Goal: Information Seeking & Learning: Learn about a topic

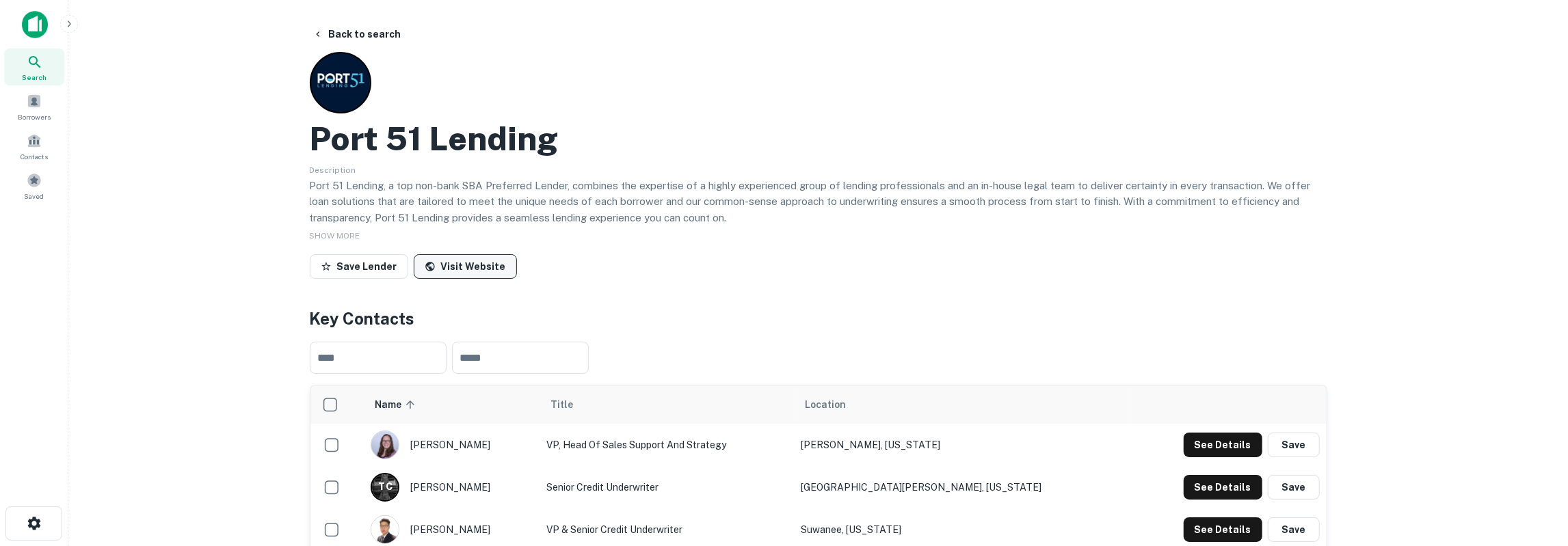
click at [474, 259] on link "Visit Website" at bounding box center [465, 266] width 103 height 24
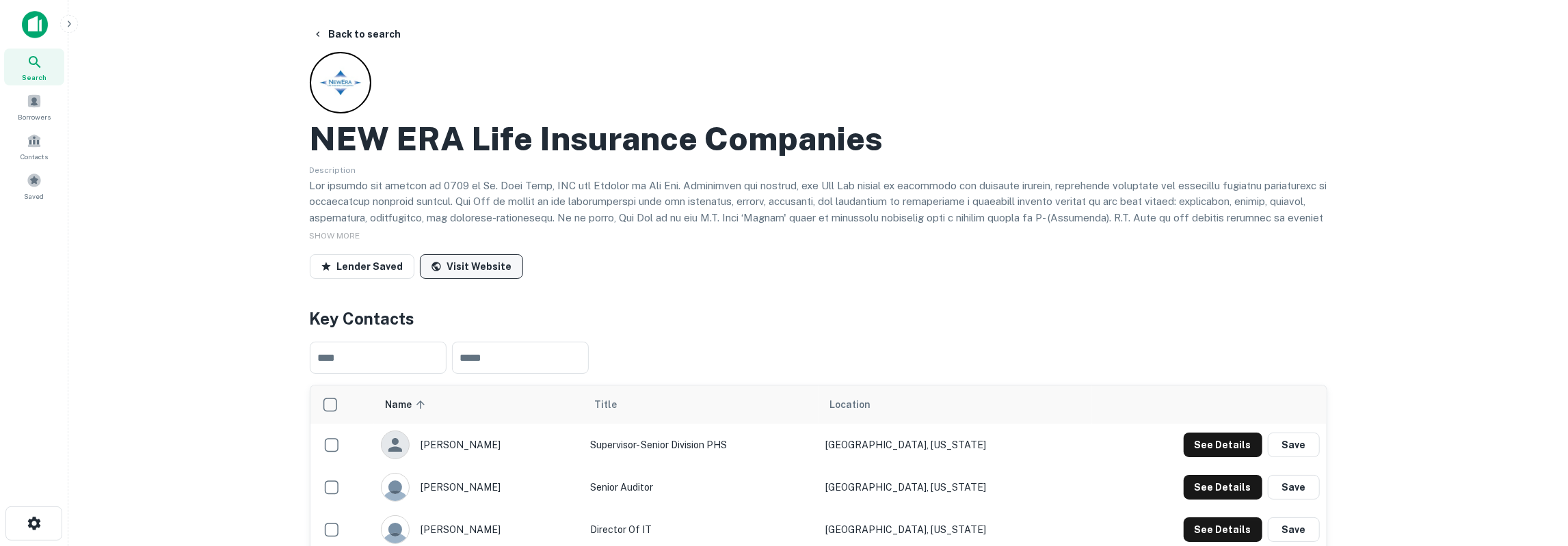
click at [483, 277] on link "Visit Website" at bounding box center [471, 266] width 103 height 24
click at [1120, 106] on div "NEW ERA Life Insurance Companies Description SHOW MORE Lender Saved Visit Websi…" at bounding box center [818, 168] width 1017 height 233
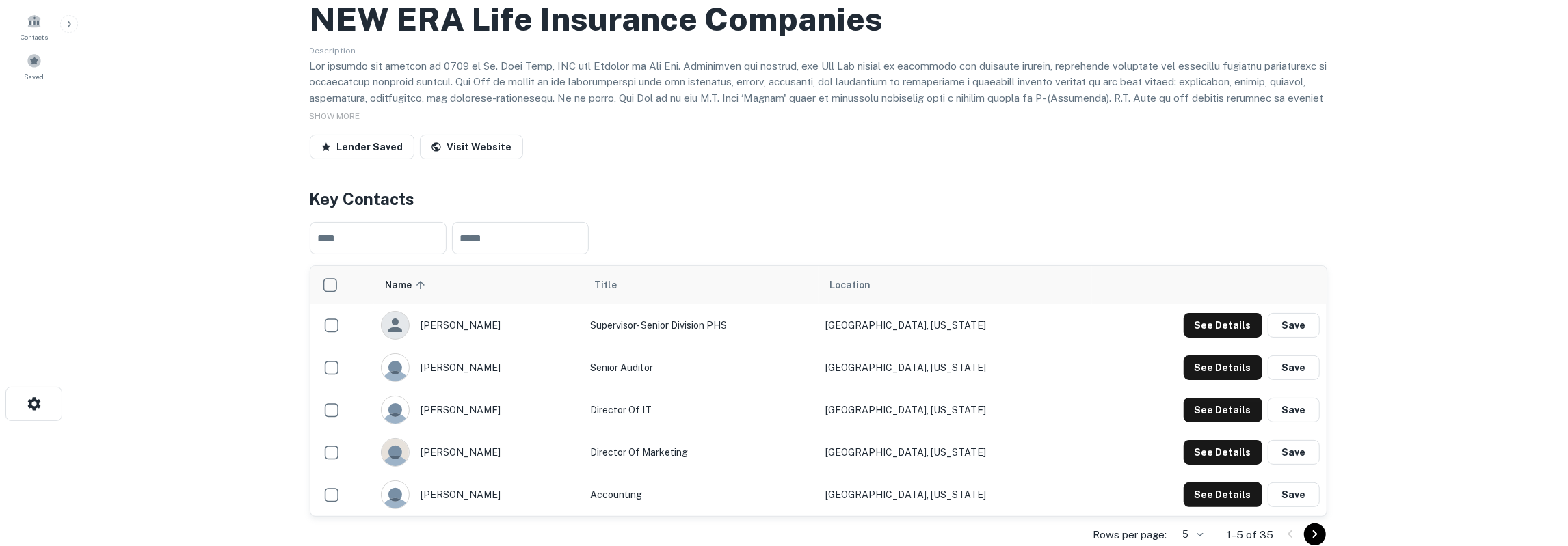
scroll to position [142, 0]
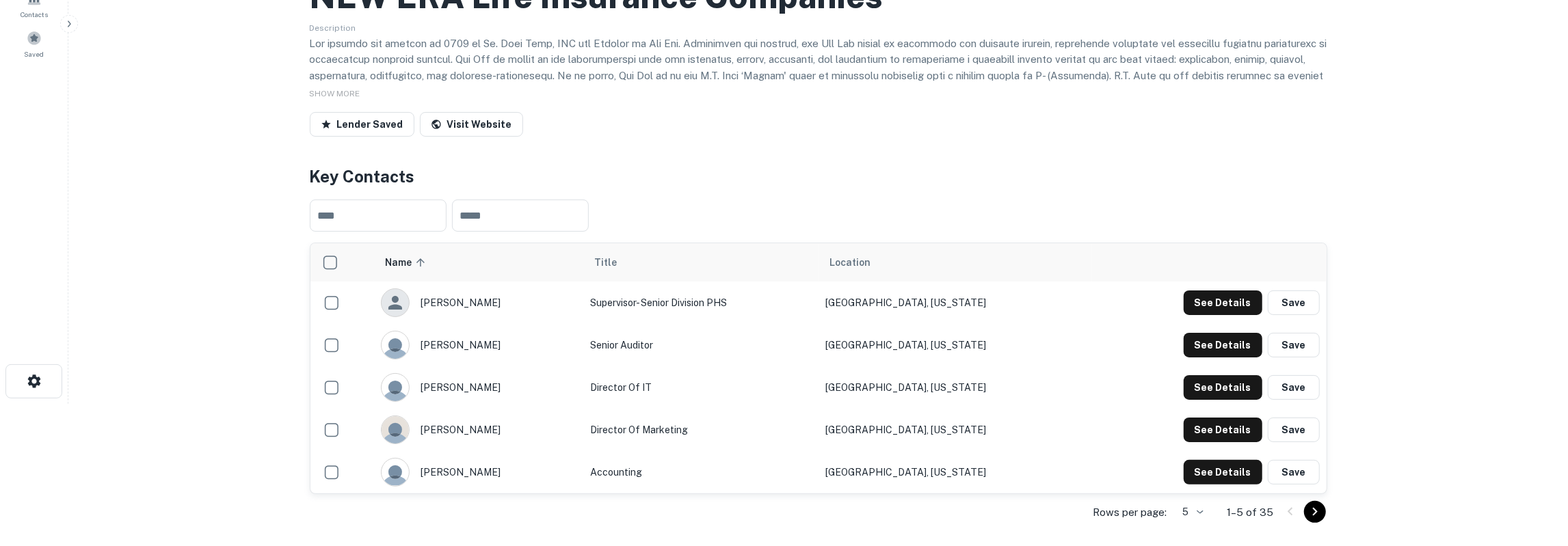
click at [1205, 404] on body "Search Borrowers Contacts Saved Back to search NEW ERA Life Insurance Companies…" at bounding box center [784, 130] width 1568 height 546
click at [1199, 470] on li "50" at bounding box center [784, 461] width 1568 height 16
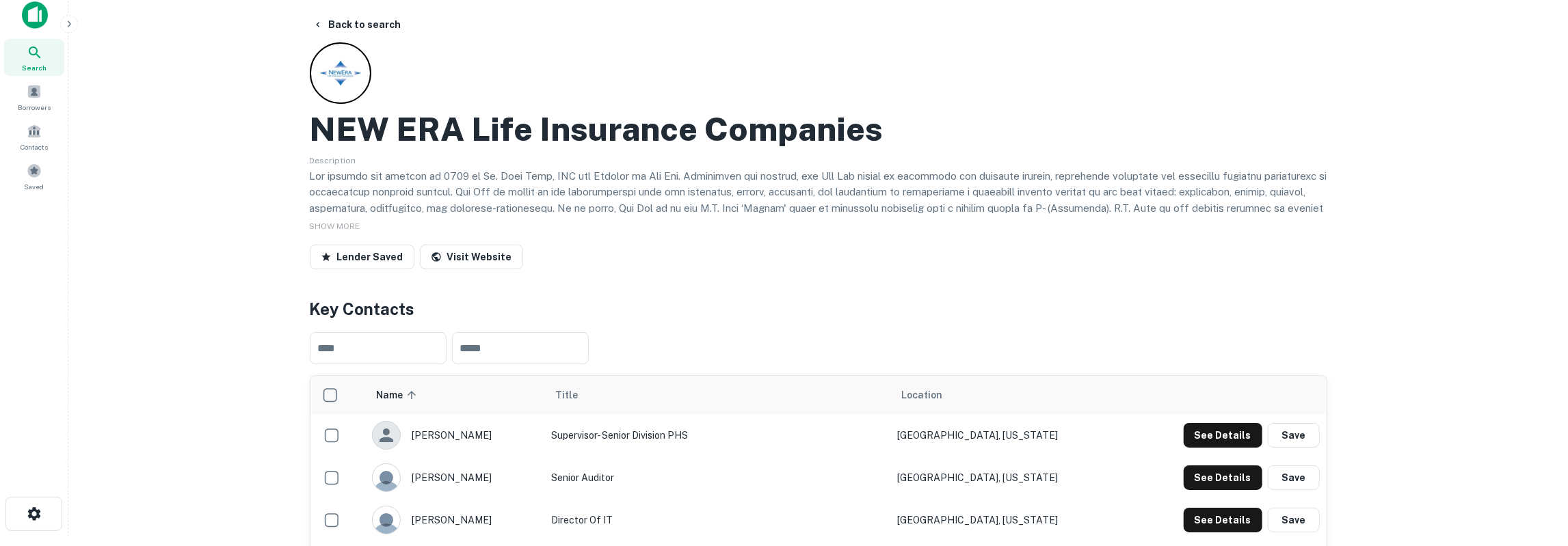
scroll to position [0, 0]
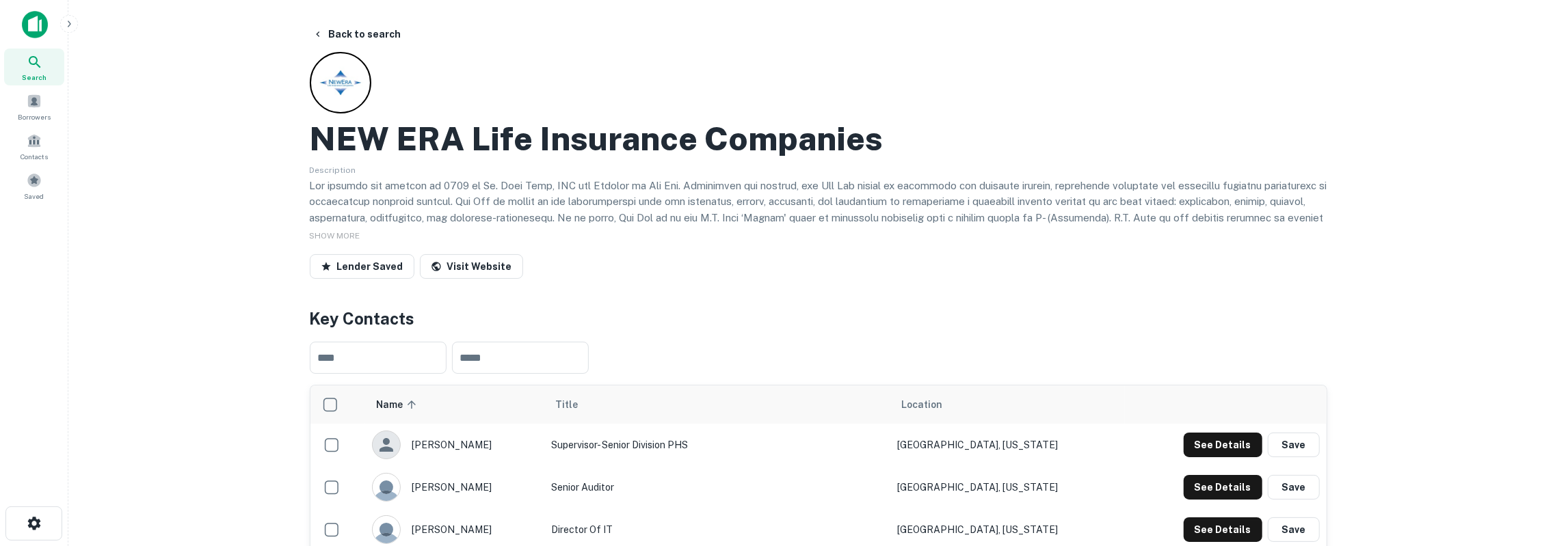
click at [565, 137] on h2 "NEW ERA Life Insurance Companies" at bounding box center [597, 138] width 574 height 39
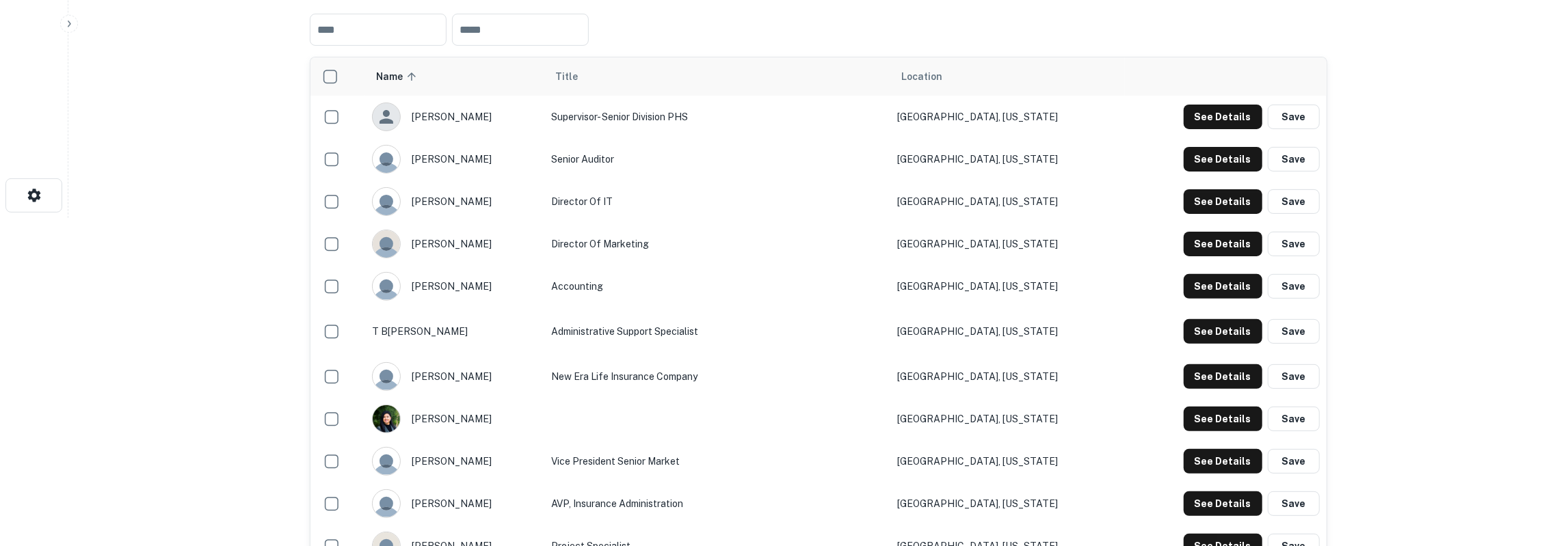
scroll to position [356, 0]
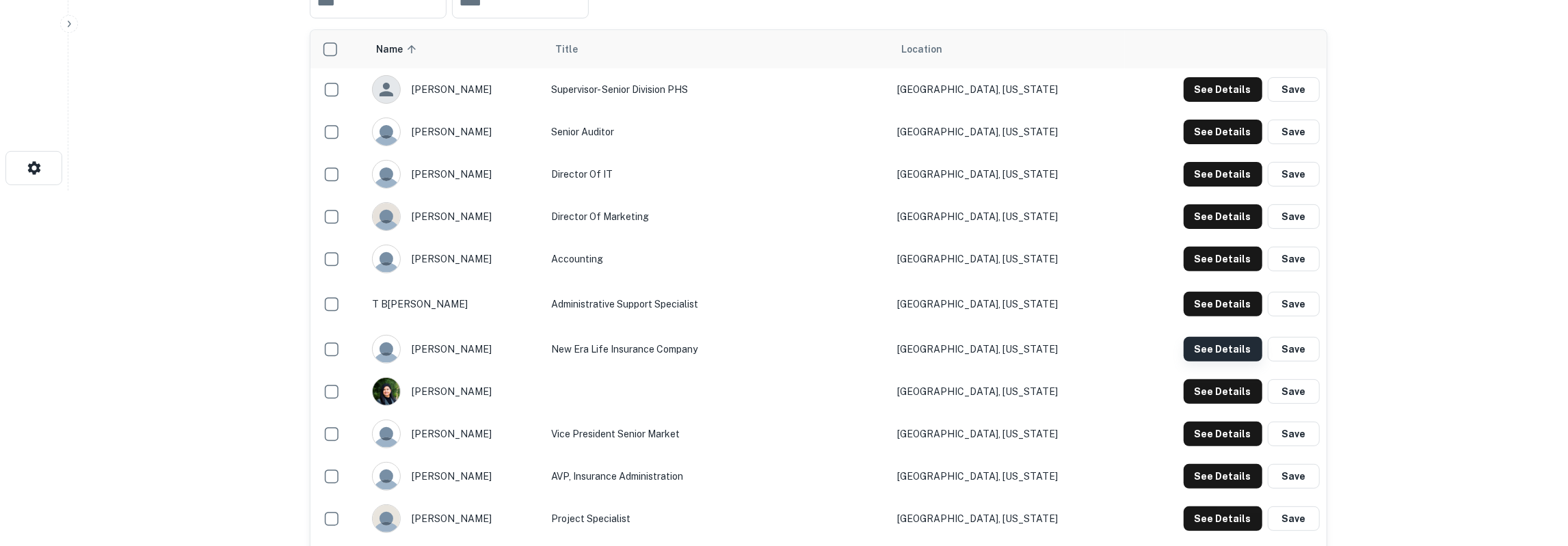
click at [1203, 342] on button "See Details" at bounding box center [1223, 349] width 79 height 24
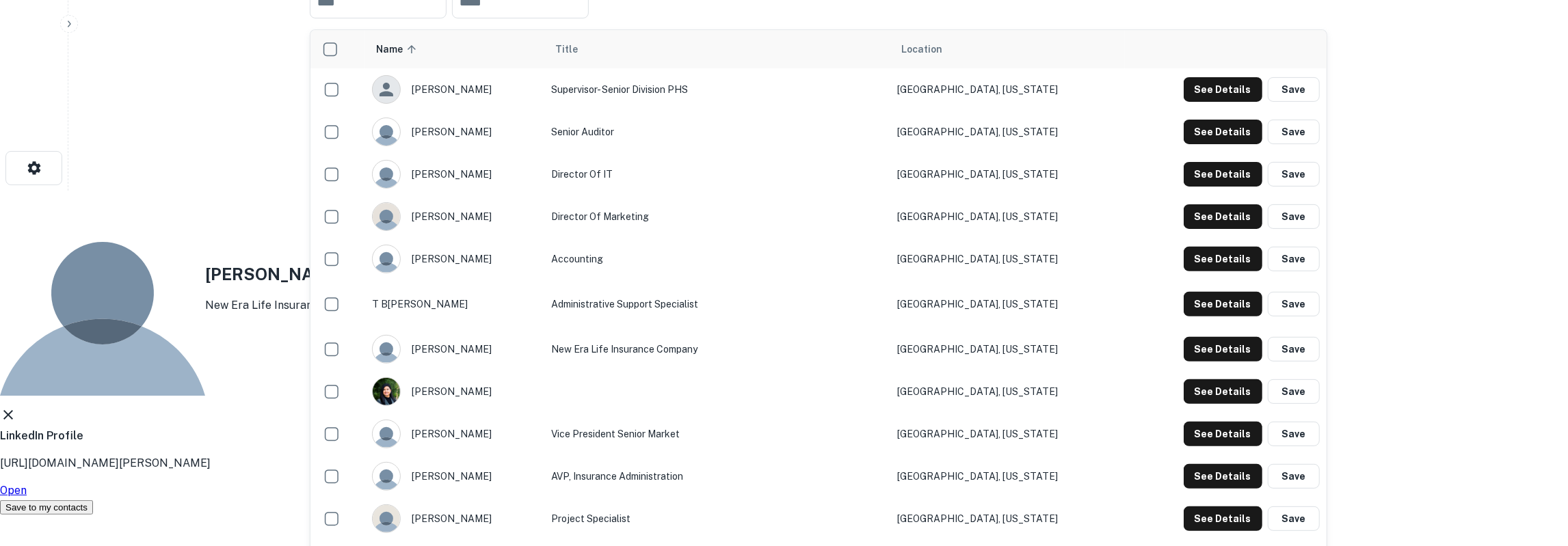
click at [16, 407] on icon at bounding box center [8, 415] width 16 height 16
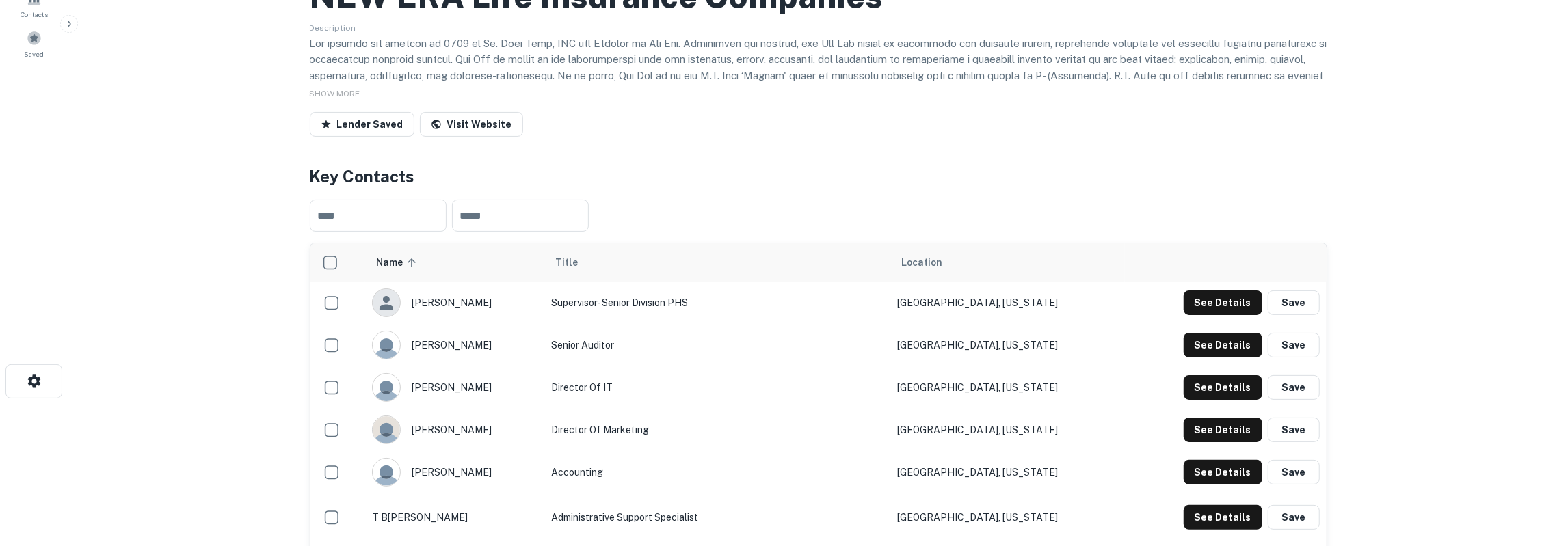
scroll to position [0, 0]
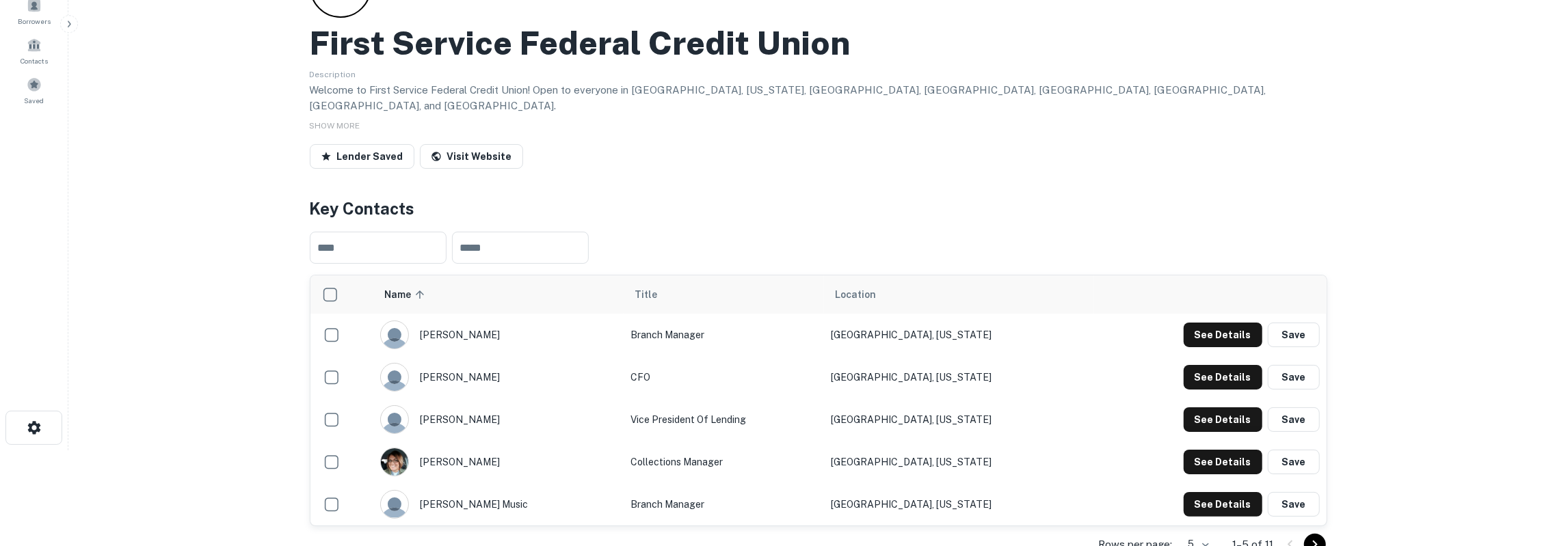
scroll to position [142, 0]
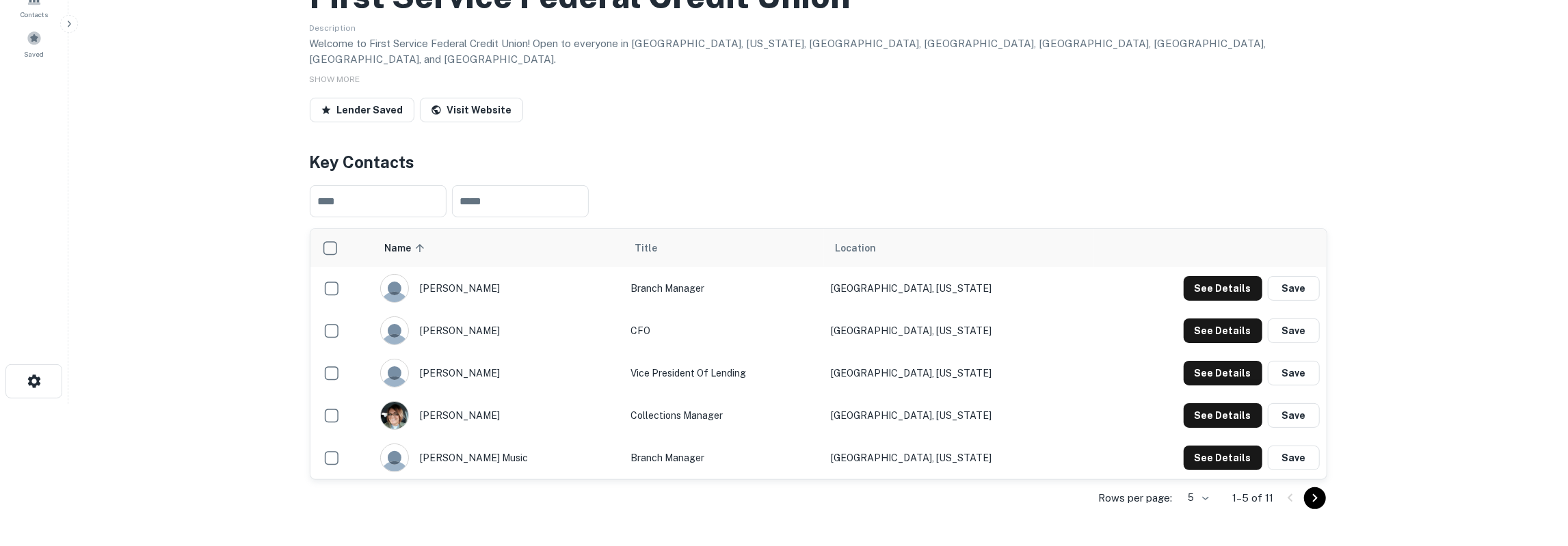
click at [1203, 404] on body "Search Borrowers Contacts Saved Back to search First Service Federal Credit Uni…" at bounding box center [784, 130] width 1568 height 546
click at [1200, 453] on li "25" at bounding box center [784, 445] width 1568 height 16
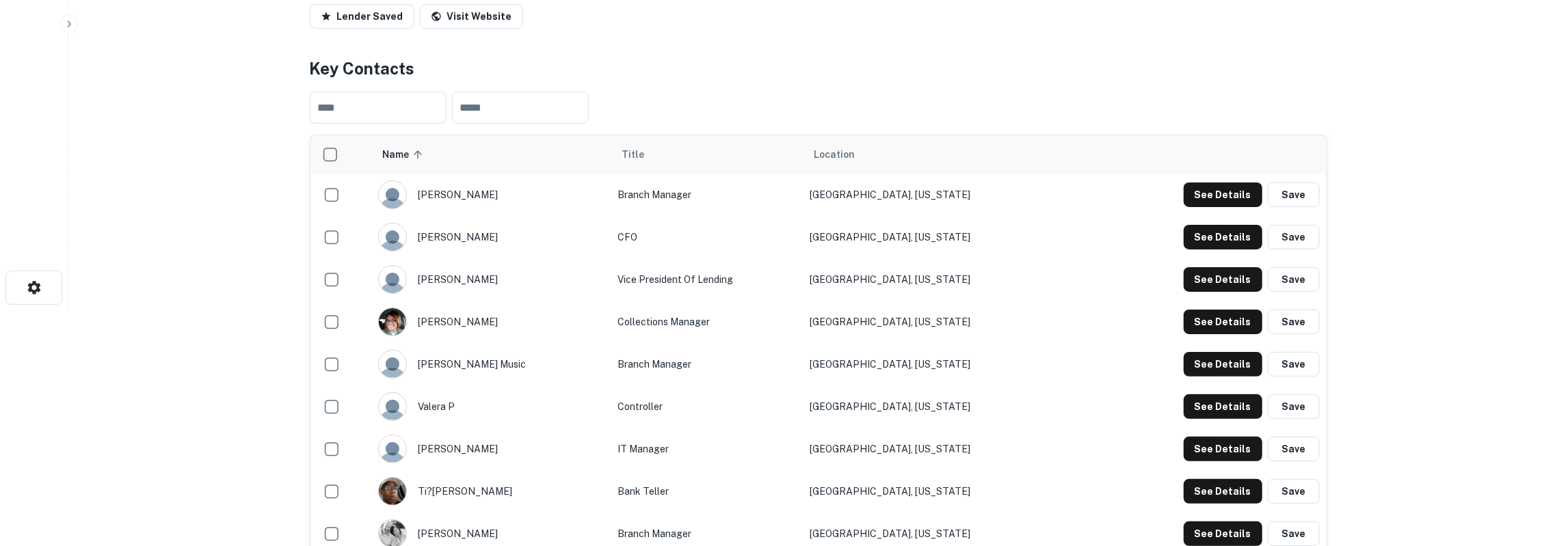
scroll to position [213, 0]
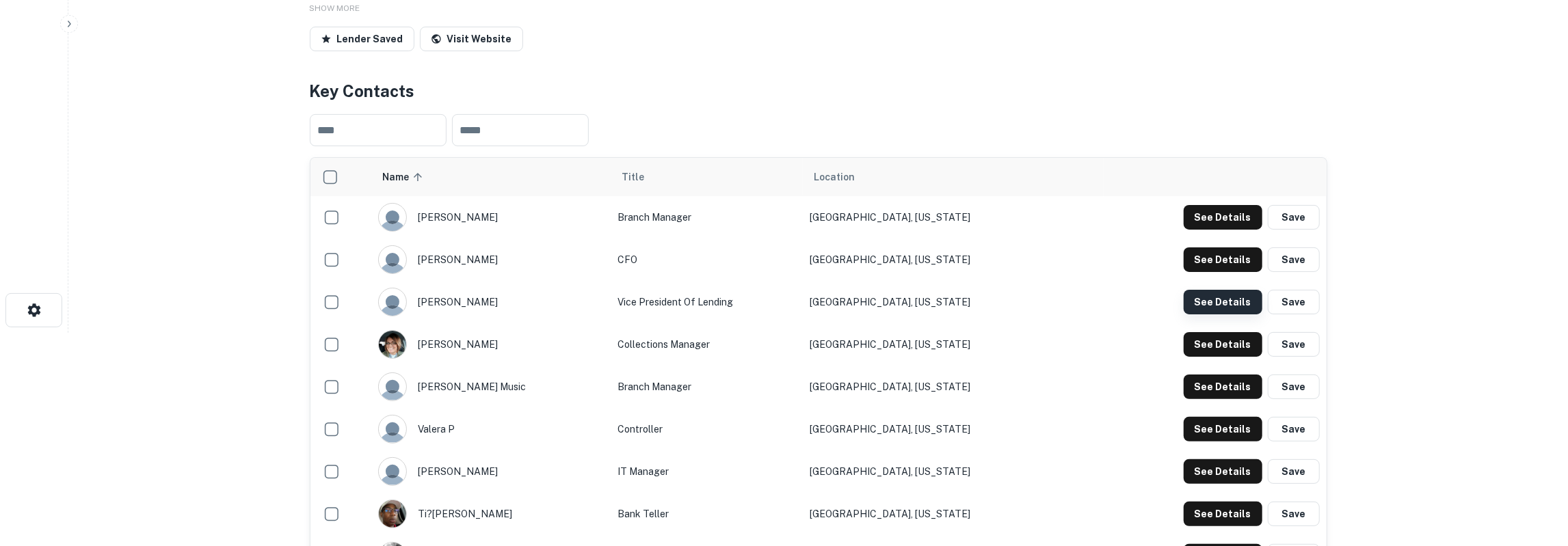
click at [1201, 290] on button "See Details" at bounding box center [1223, 302] width 79 height 24
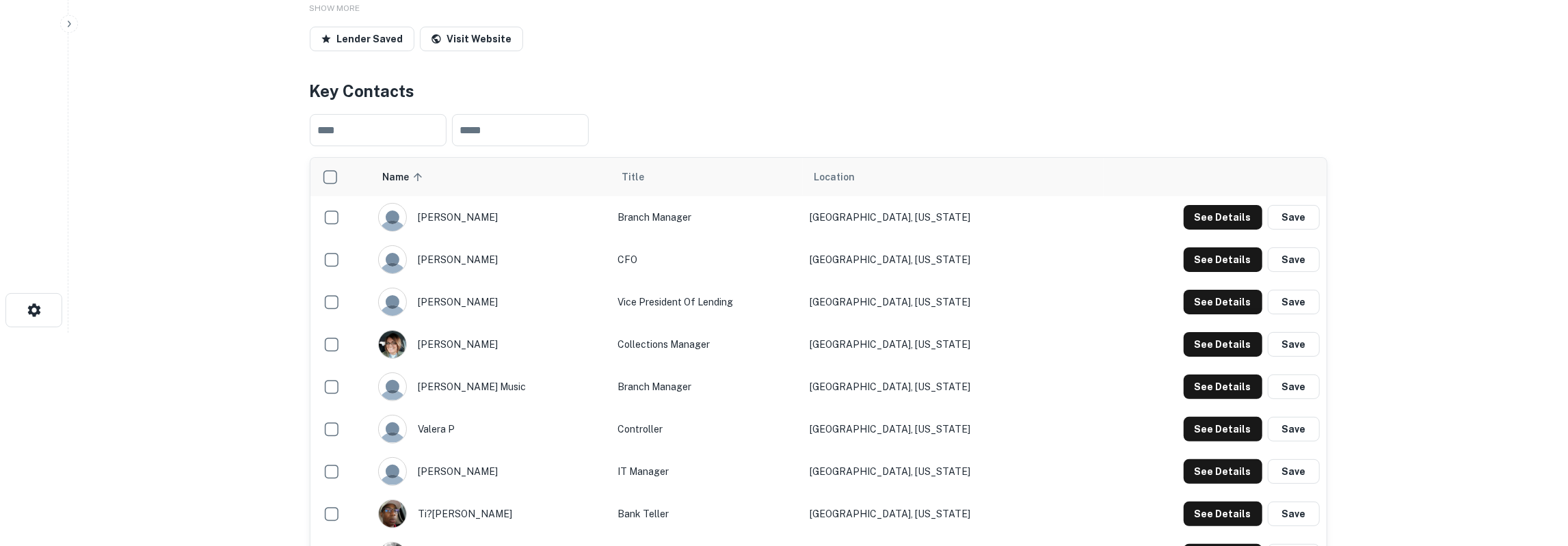
scroll to position [0, 0]
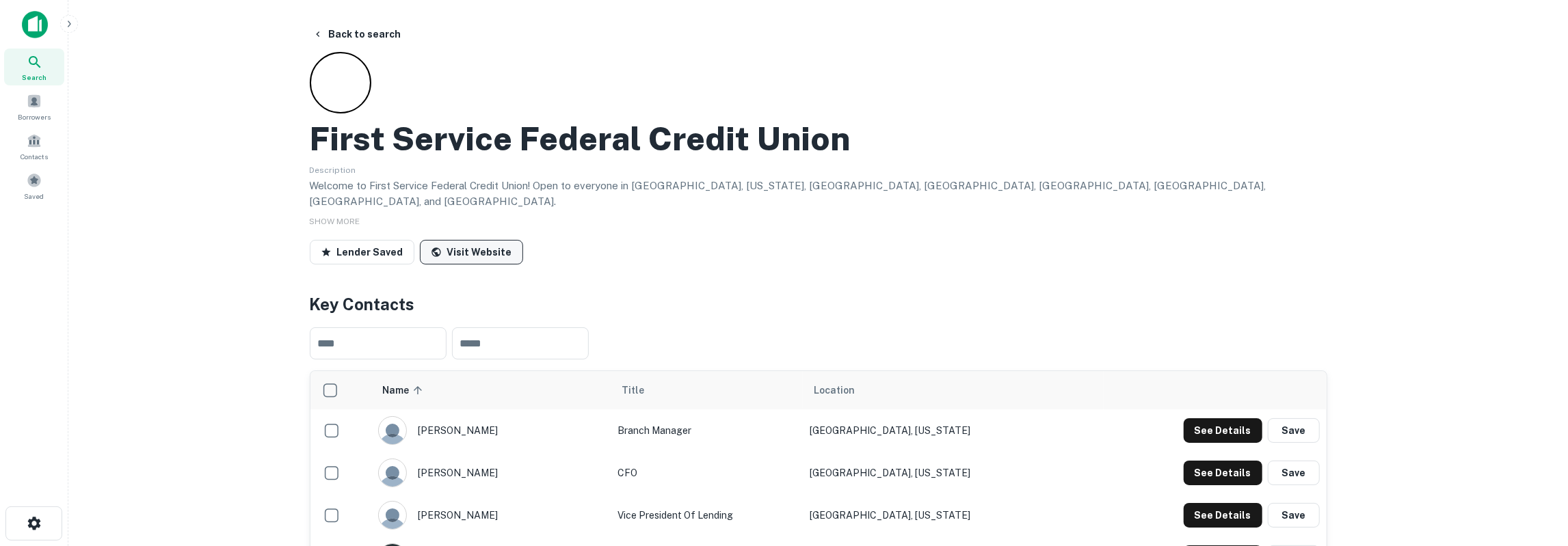
click at [492, 240] on link "Visit Website" at bounding box center [471, 252] width 103 height 24
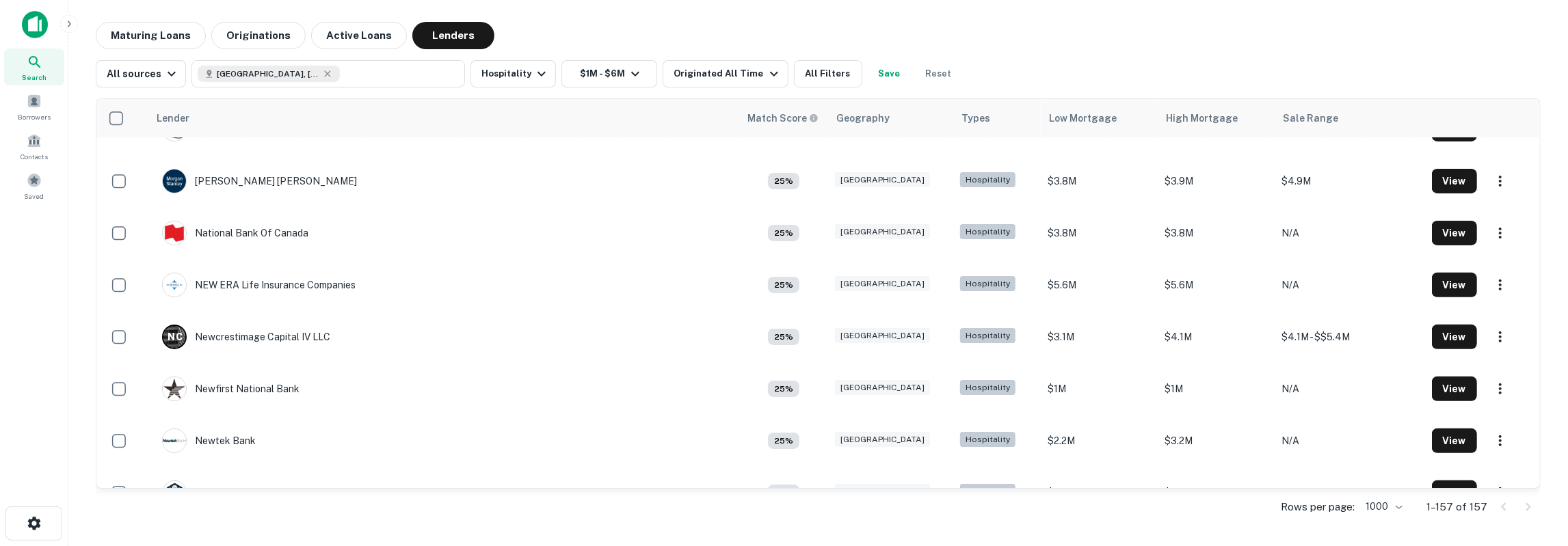
scroll to position [4970, 0]
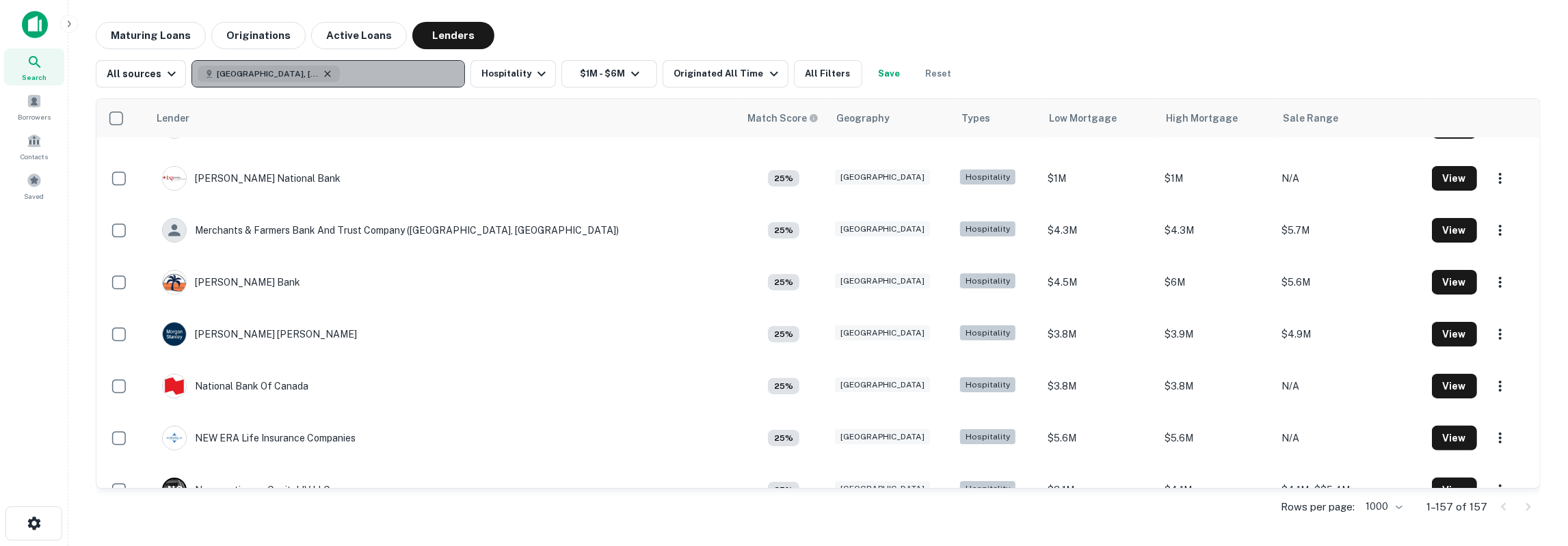
click at [325, 72] on icon "button" at bounding box center [328, 73] width 6 height 6
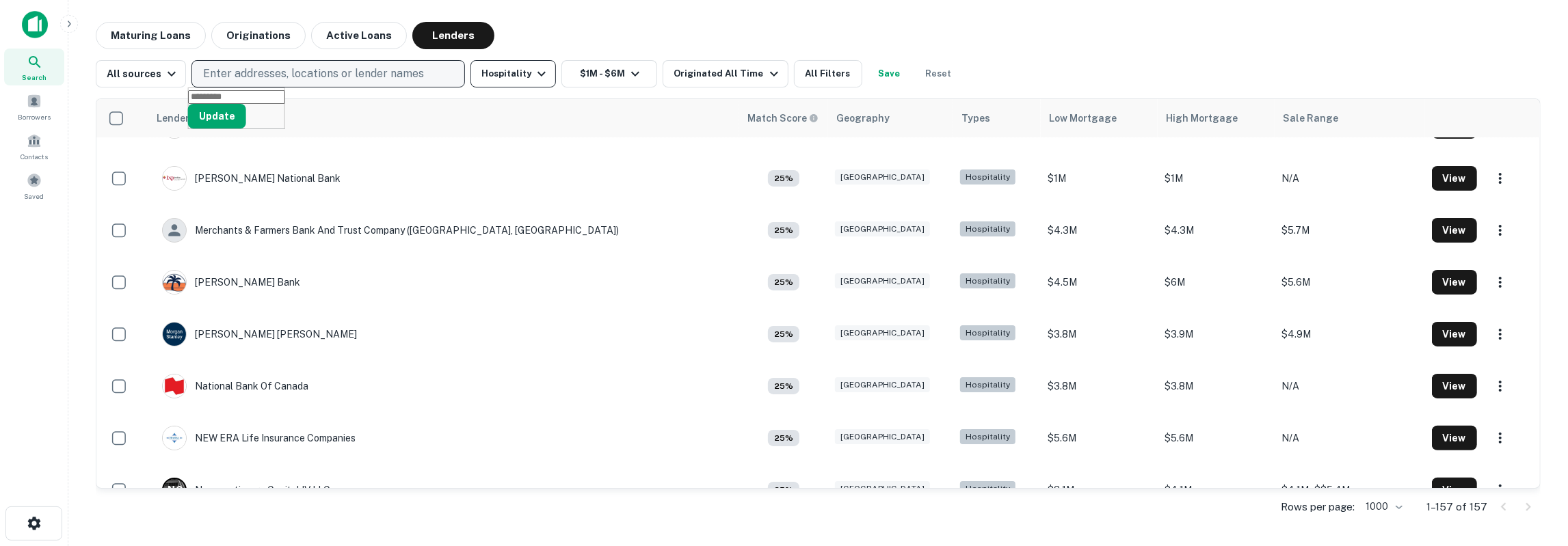
click at [510, 75] on button "Hospitality" at bounding box center [513, 73] width 85 height 27
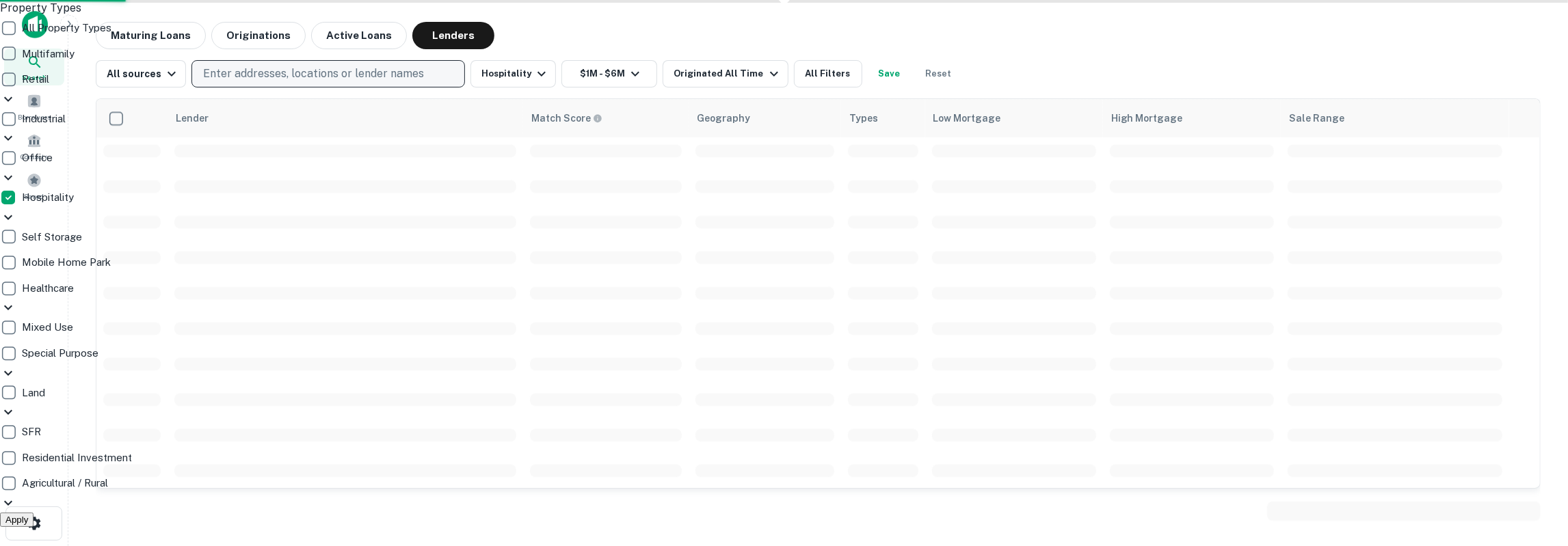
scroll to position [3202, 0]
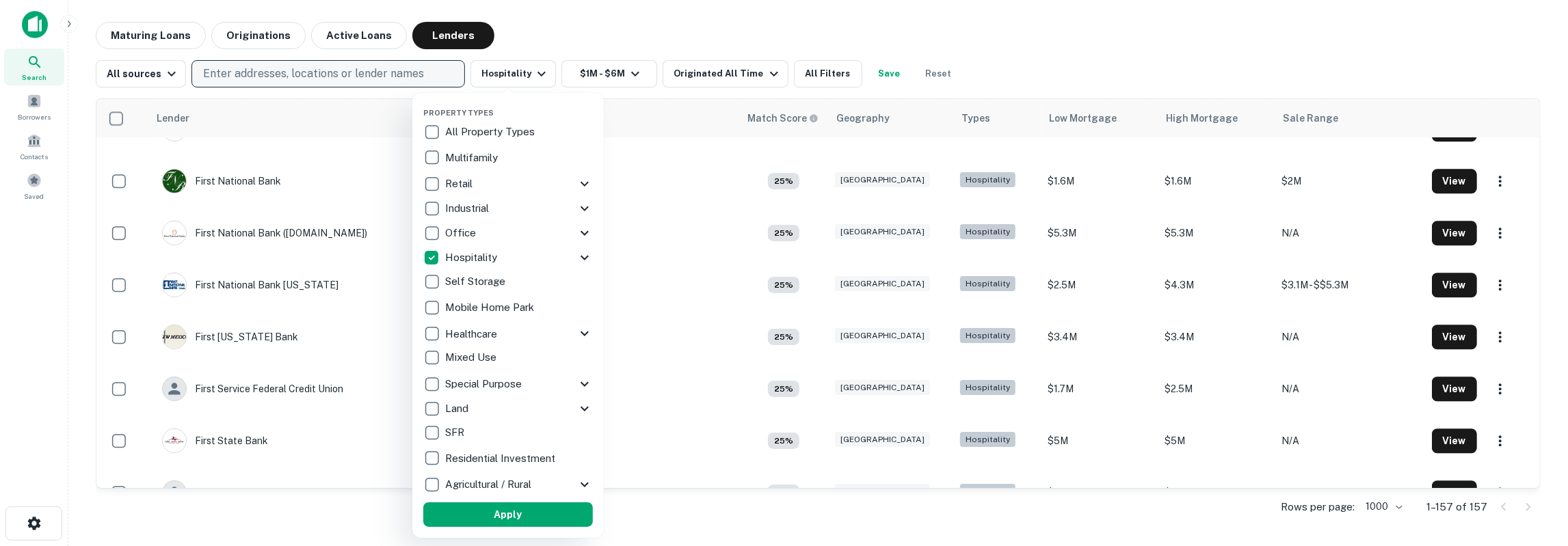
click at [582, 386] on icon at bounding box center [584, 384] width 16 height 16
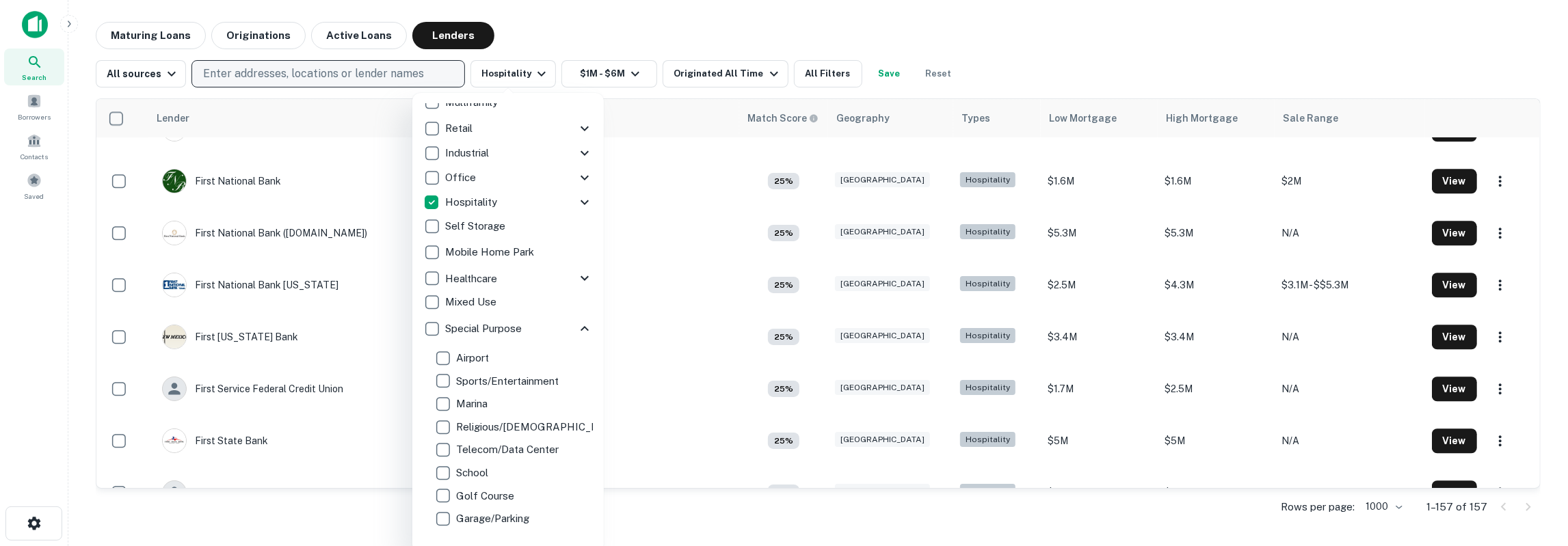
scroll to position [76, 0]
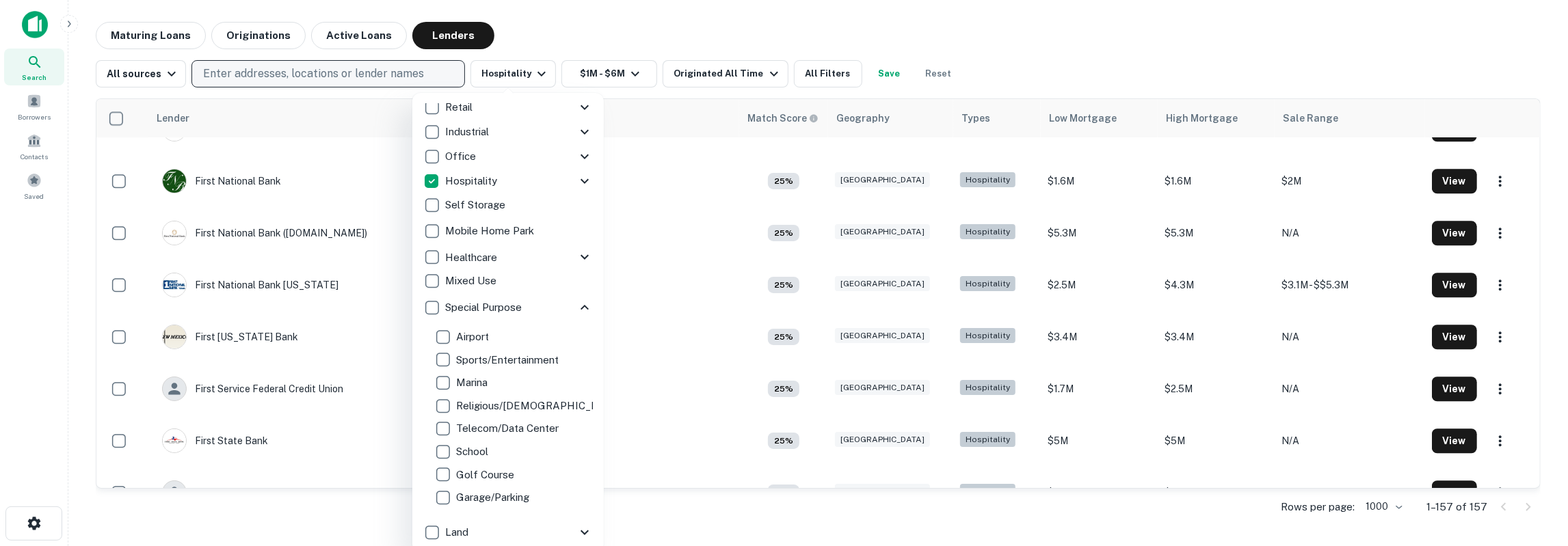
click at [515, 423] on p "Telecom/Data Center" at bounding box center [509, 428] width 105 height 16
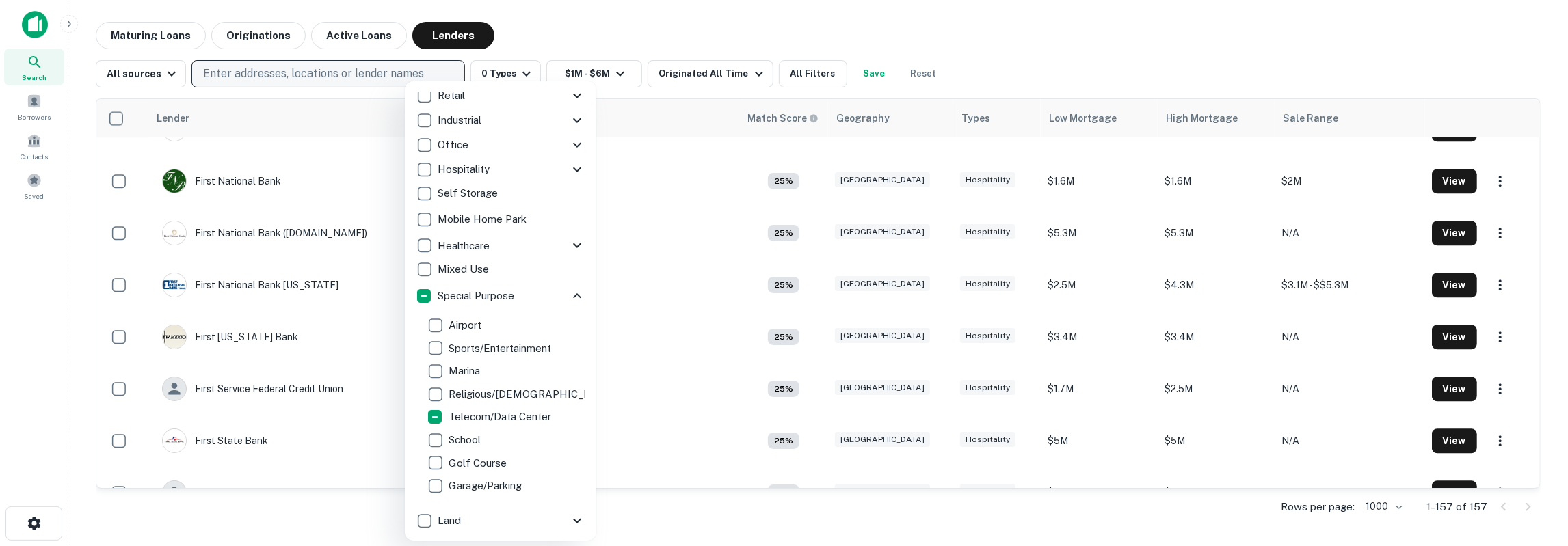
click at [618, 79] on div at bounding box center [784, 273] width 1568 height 546
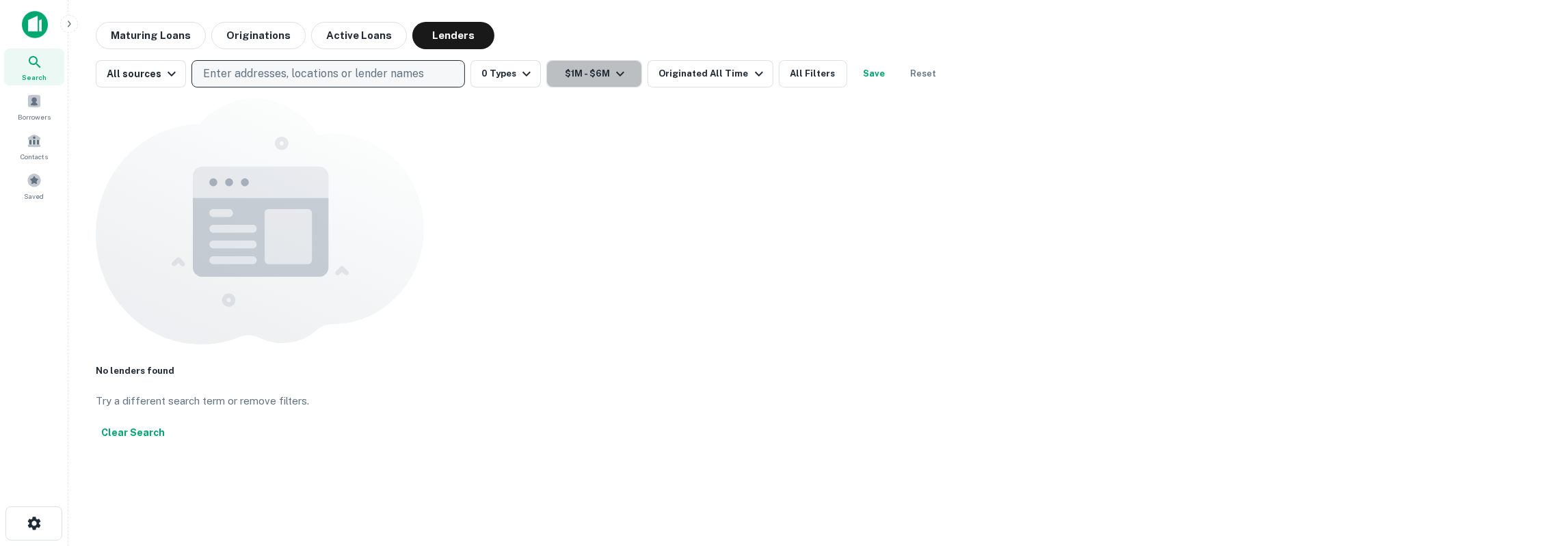
click at [612, 79] on icon "button" at bounding box center [620, 74] width 16 height 16
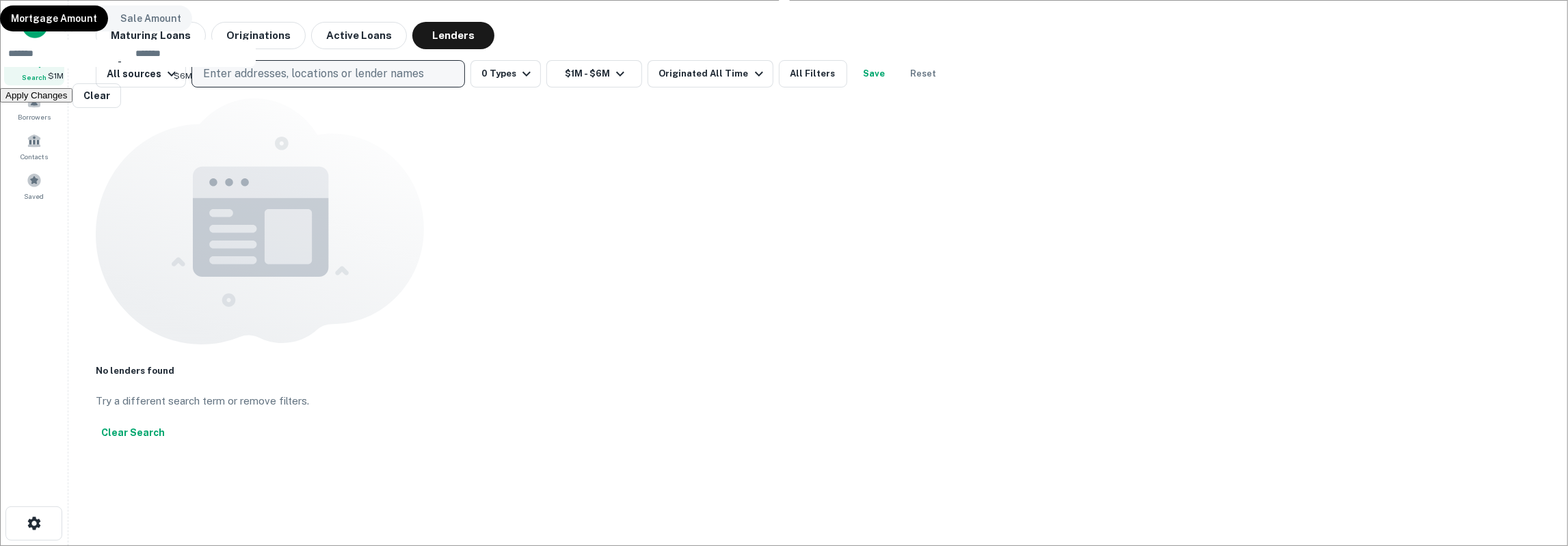
drag, startPoint x: 549, startPoint y: 158, endPoint x: 469, endPoint y: 158, distance: 80.0
click at [469, 109] on div "Mortgage Amount Sale Amount ******* $1M ​ - ******* $6M ​ Apply Changes Clear" at bounding box center [784, 54] width 1568 height 109
type input "********"
drag, startPoint x: 646, startPoint y: 156, endPoint x: 569, endPoint y: 156, distance: 77.0
click at [256, 67] on input "*******" at bounding box center [191, 53] width 128 height 27
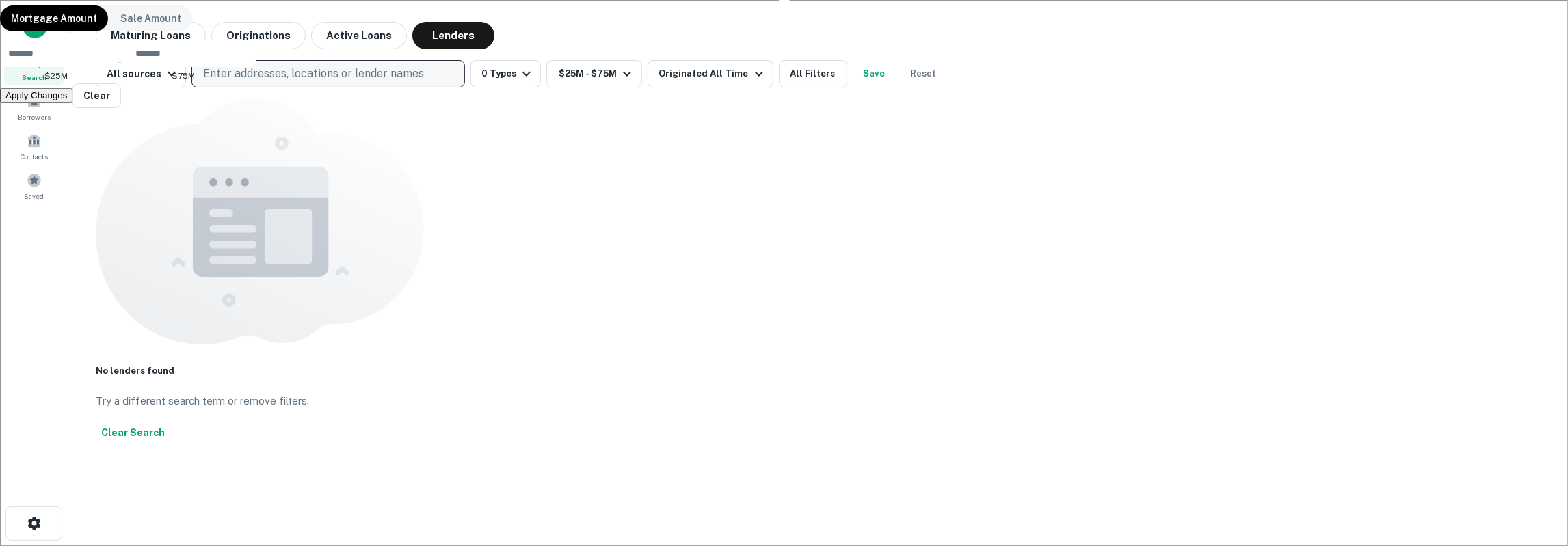
type input "********"
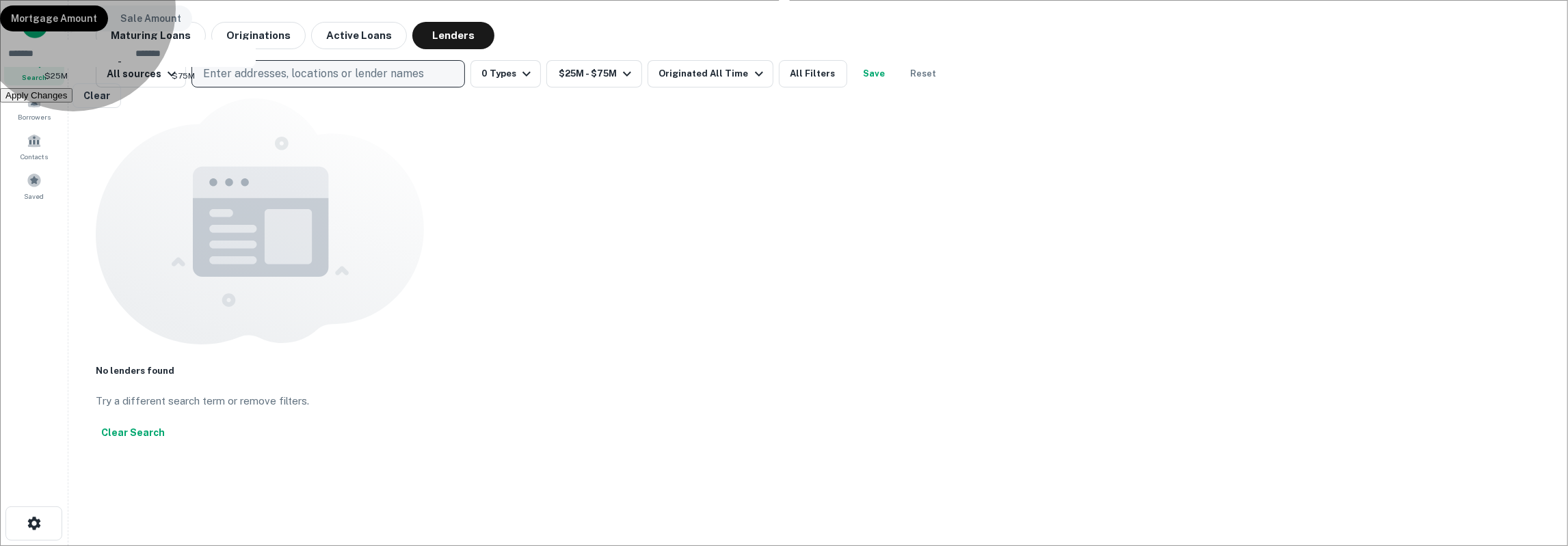
click at [73, 102] on button "Apply Changes" at bounding box center [36, 95] width 73 height 14
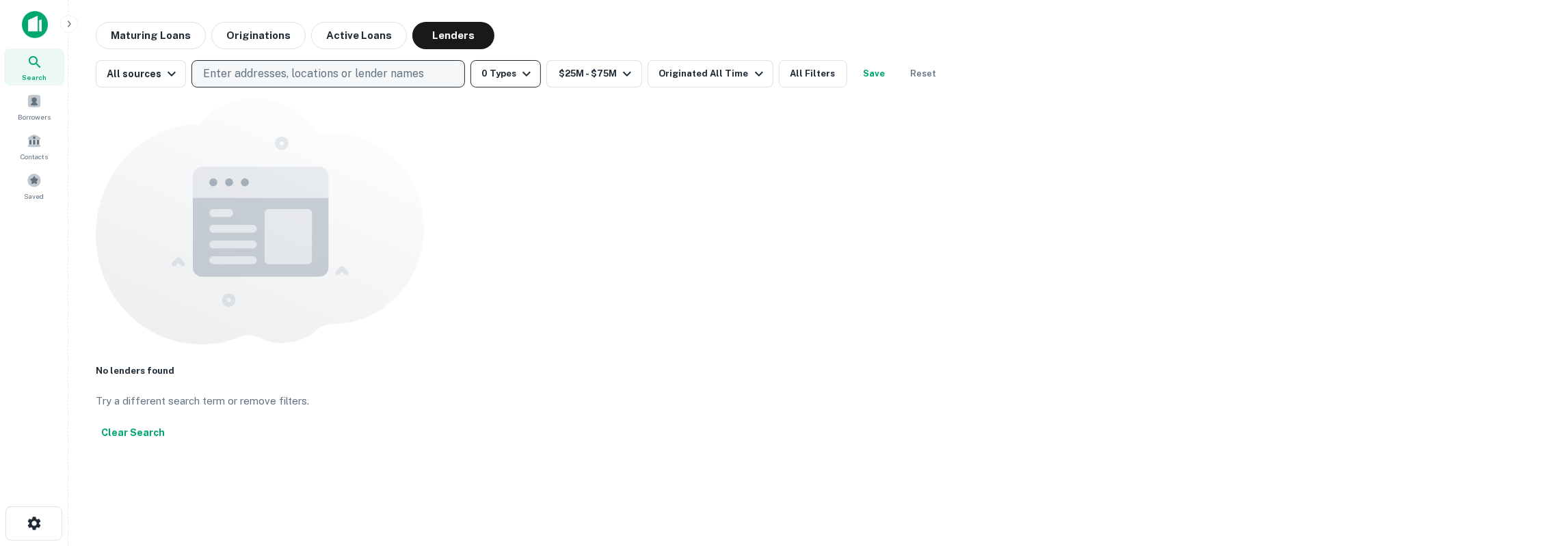
click at [503, 78] on button "0 Types" at bounding box center [506, 73] width 70 height 27
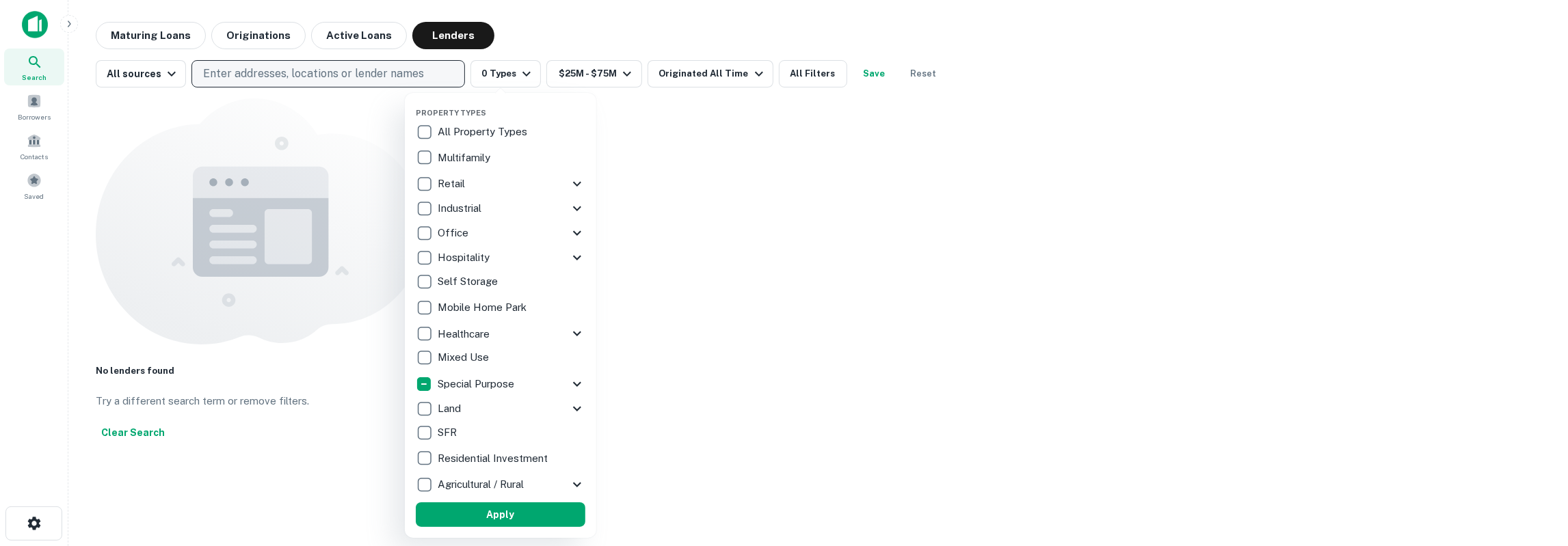
click at [506, 378] on p "Special Purpose" at bounding box center [477, 384] width 79 height 16
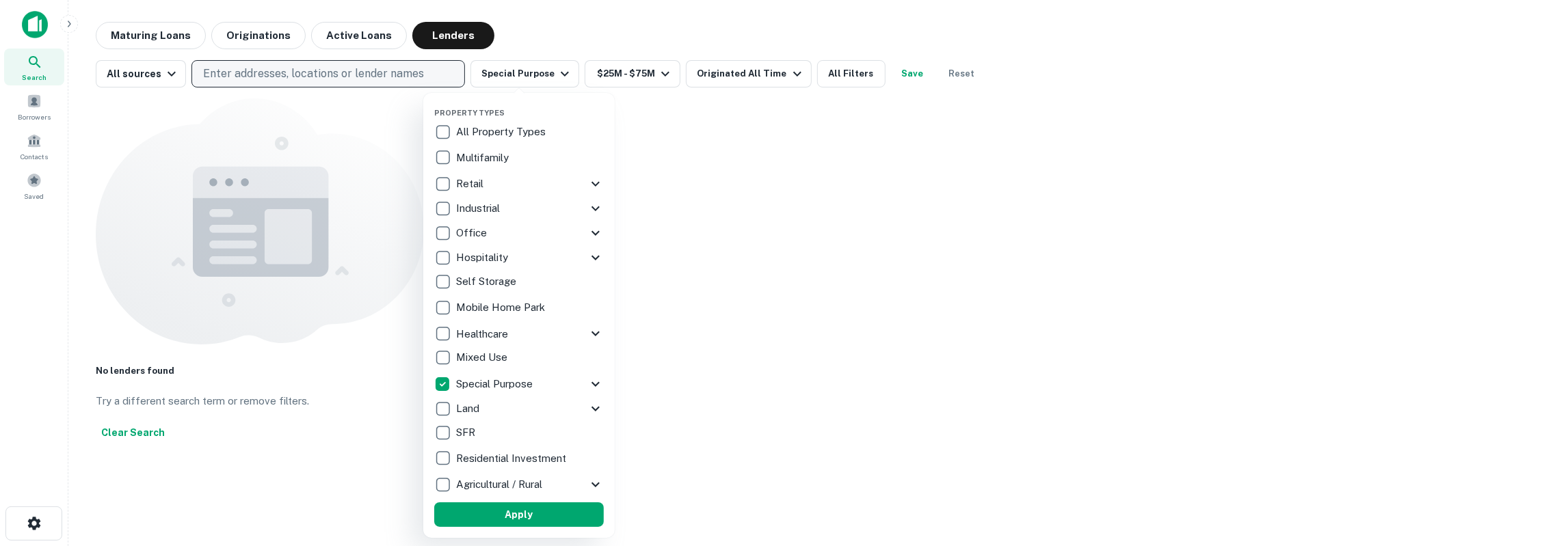
click at [592, 388] on icon at bounding box center [595, 384] width 16 height 16
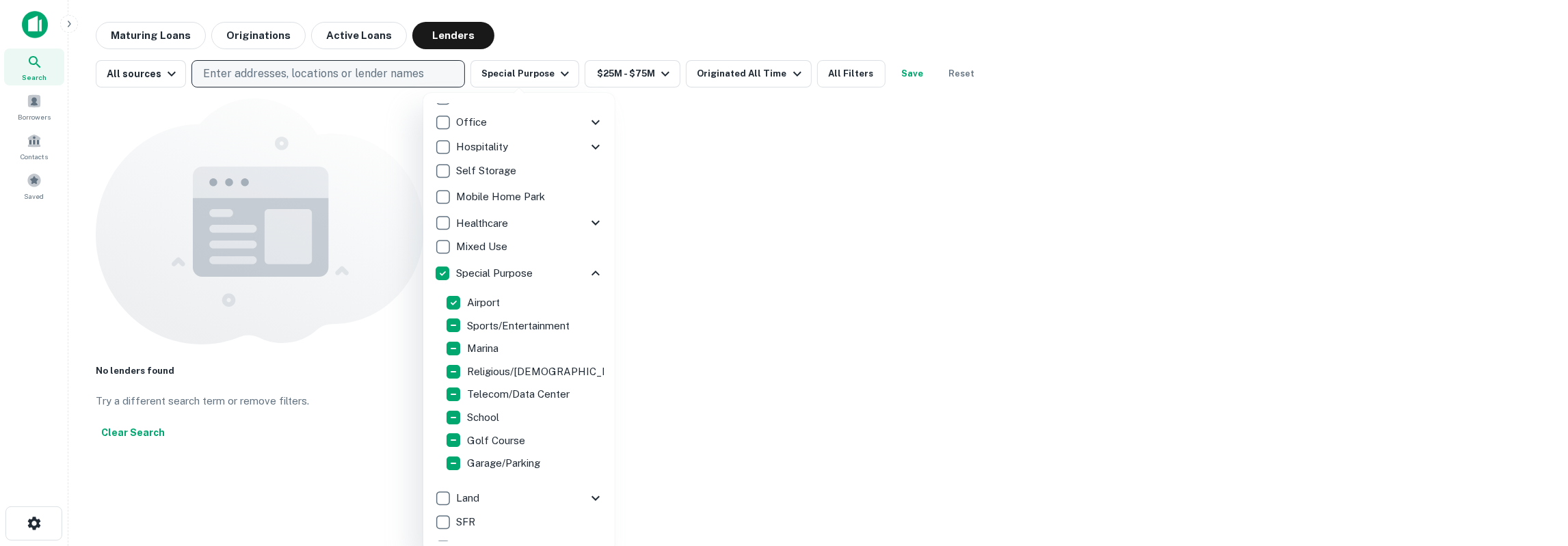
scroll to position [153, 0]
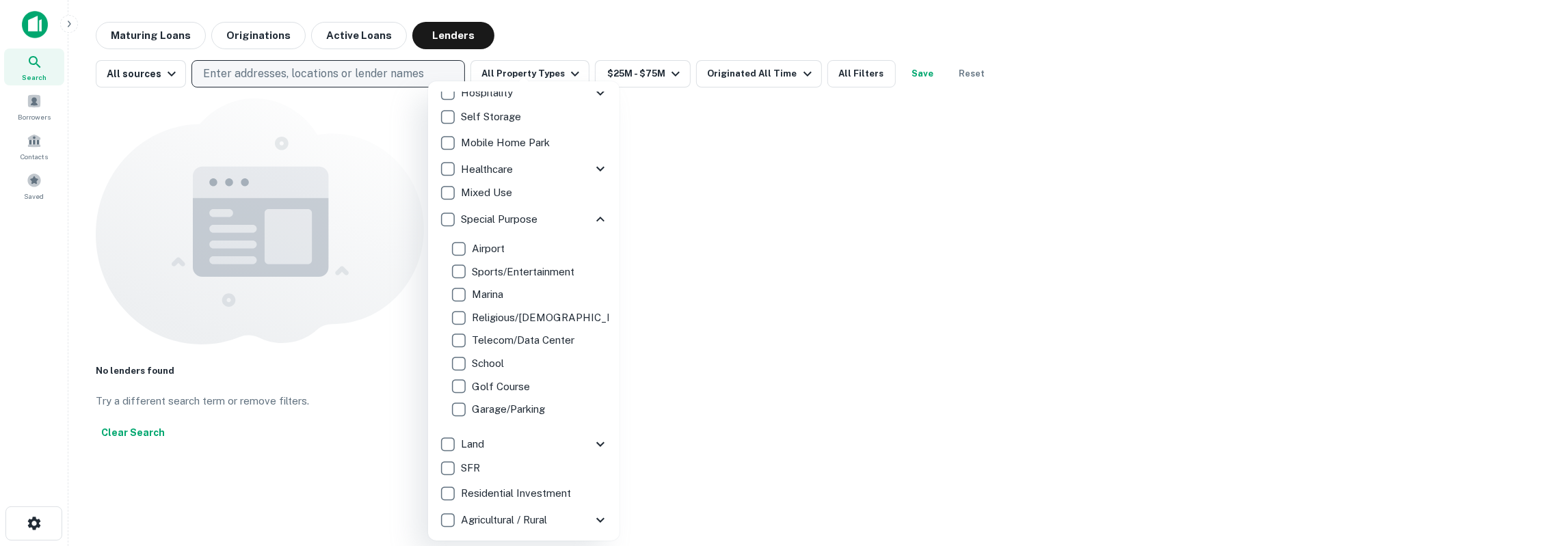
click at [504, 345] on p "Telecom/Data Center" at bounding box center [524, 340] width 105 height 16
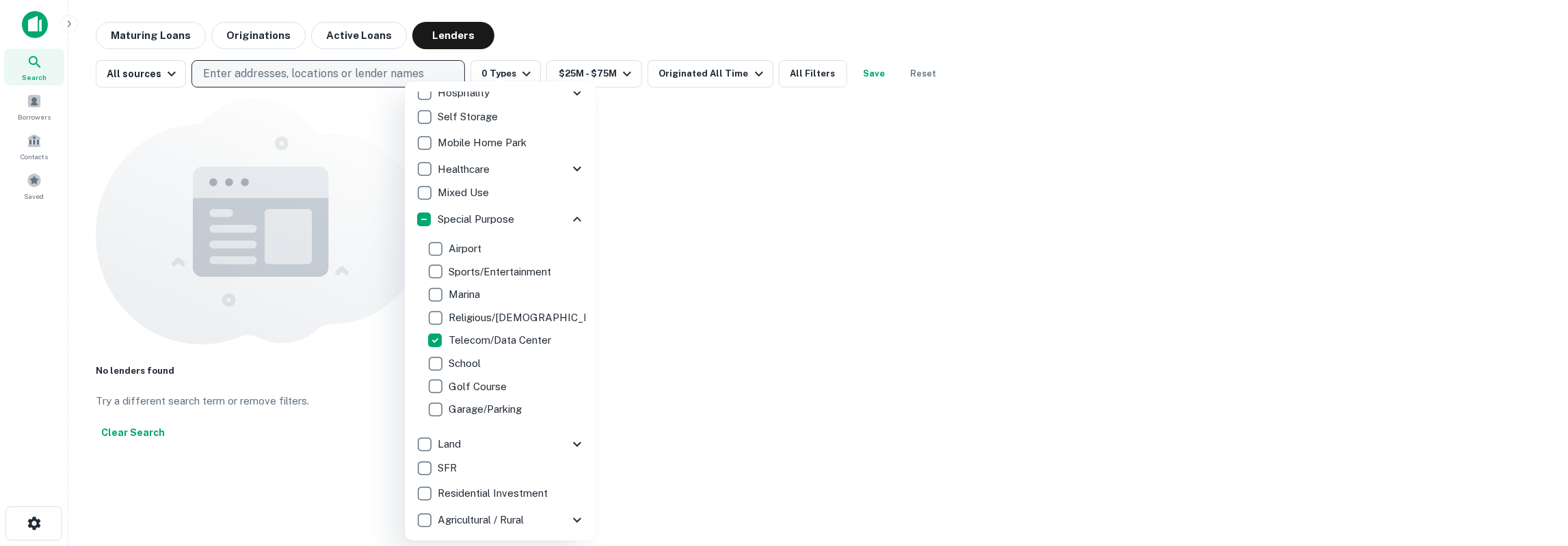
scroll to position [186, 0]
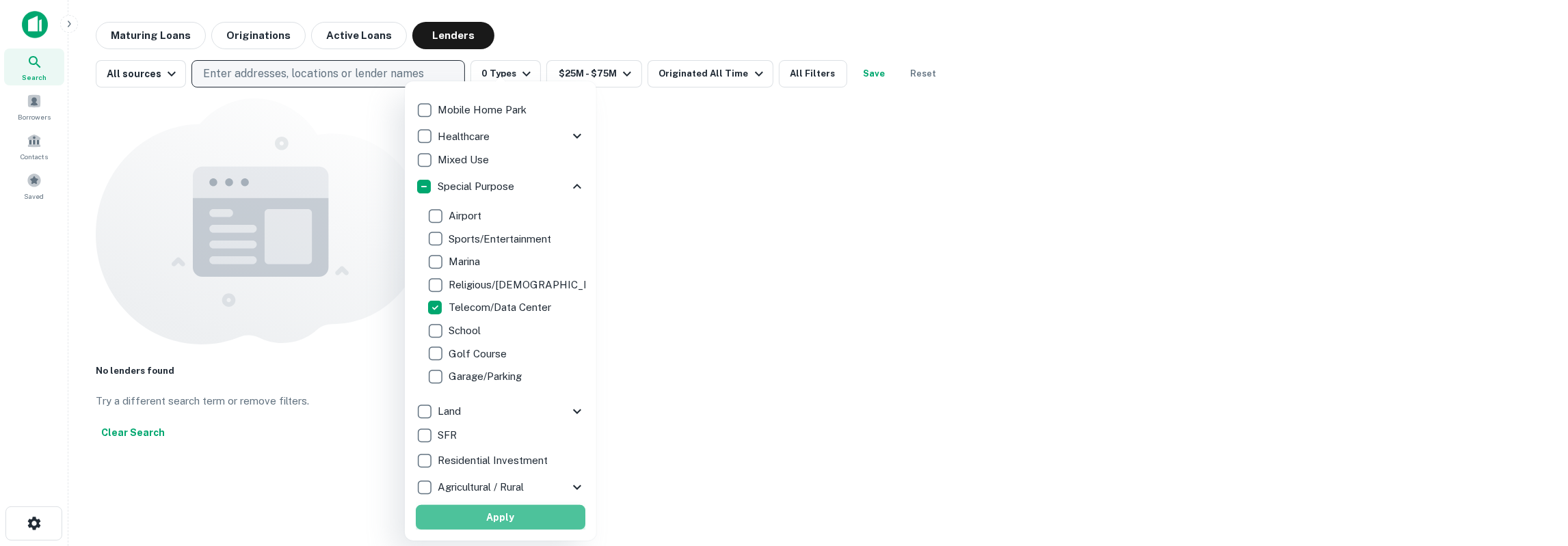
click at [485, 514] on button "Apply" at bounding box center [500, 517] width 170 height 24
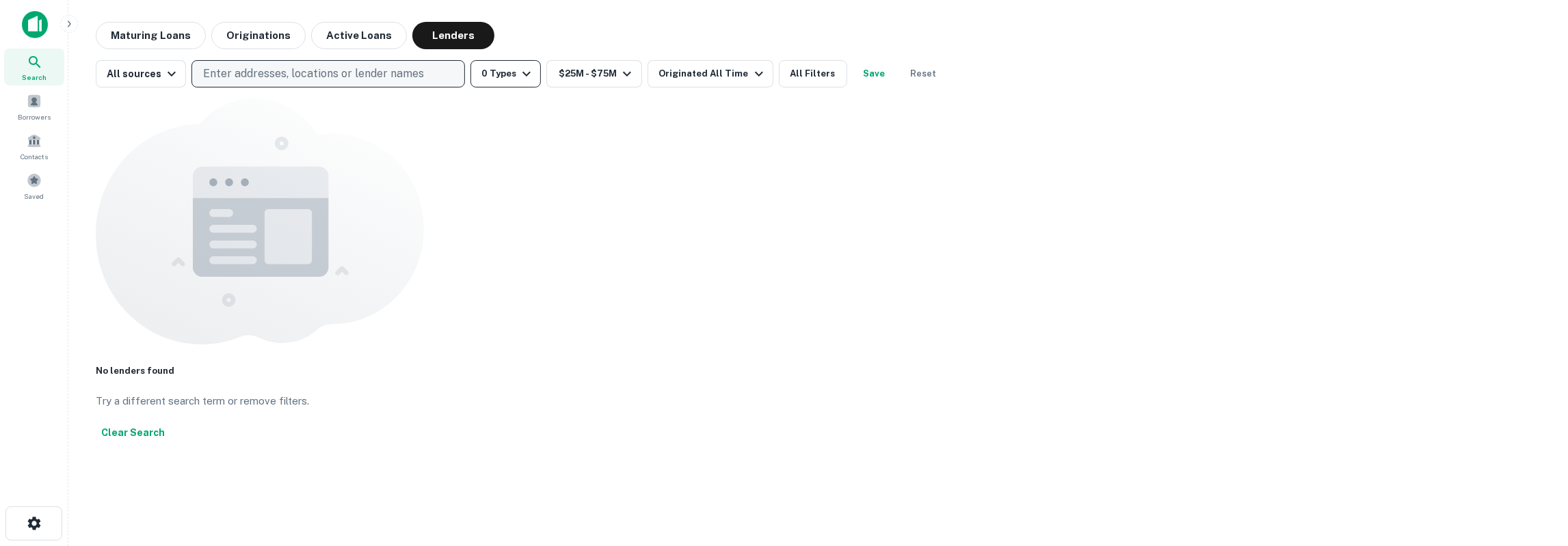
click at [511, 67] on button "0 Types" at bounding box center [506, 73] width 70 height 27
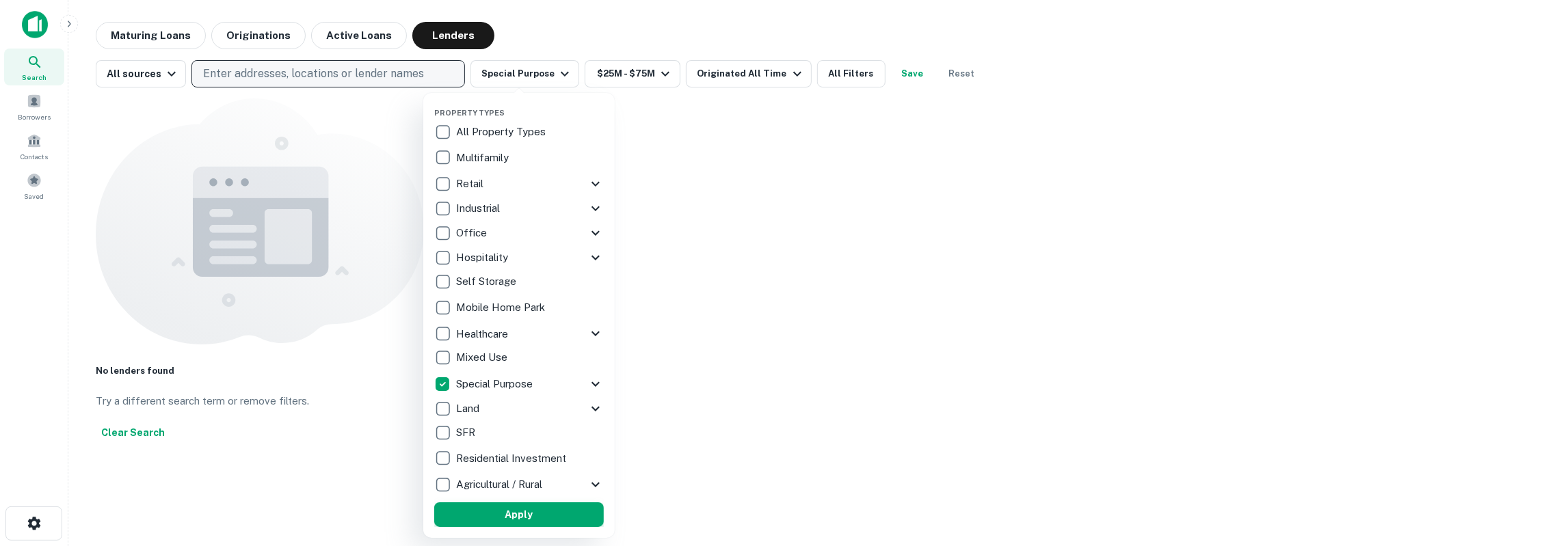
click at [478, 505] on button "Apply" at bounding box center [519, 514] width 170 height 24
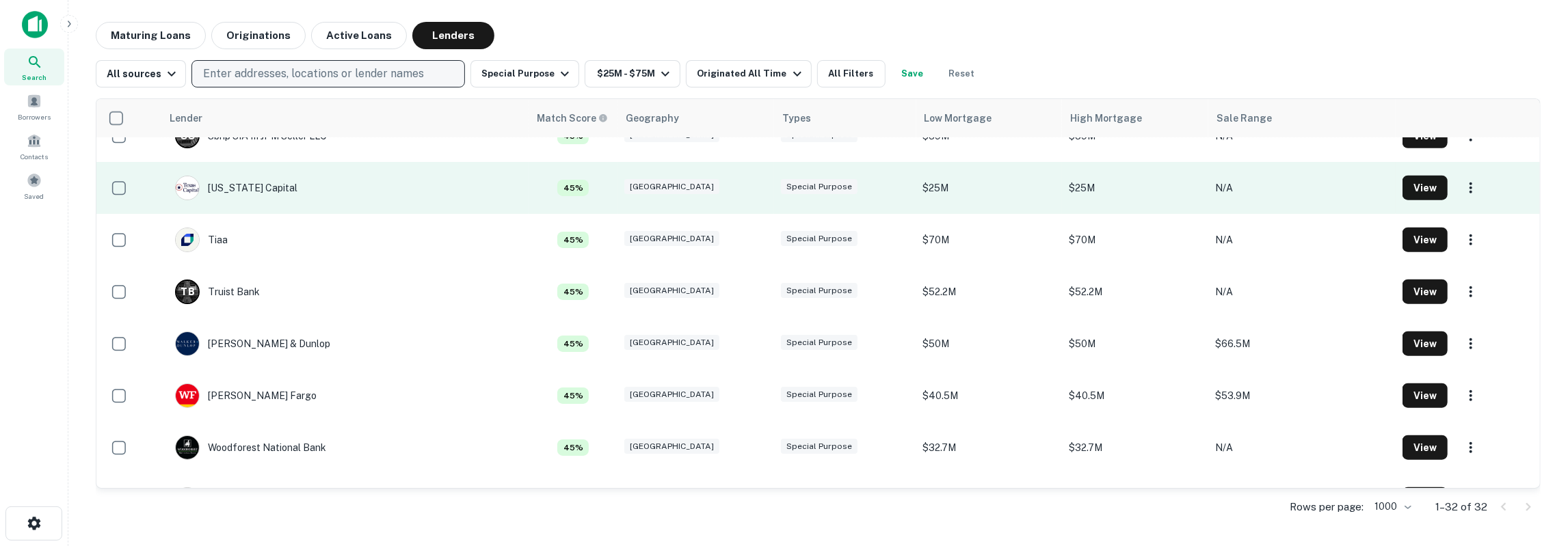
scroll to position [1311, 0]
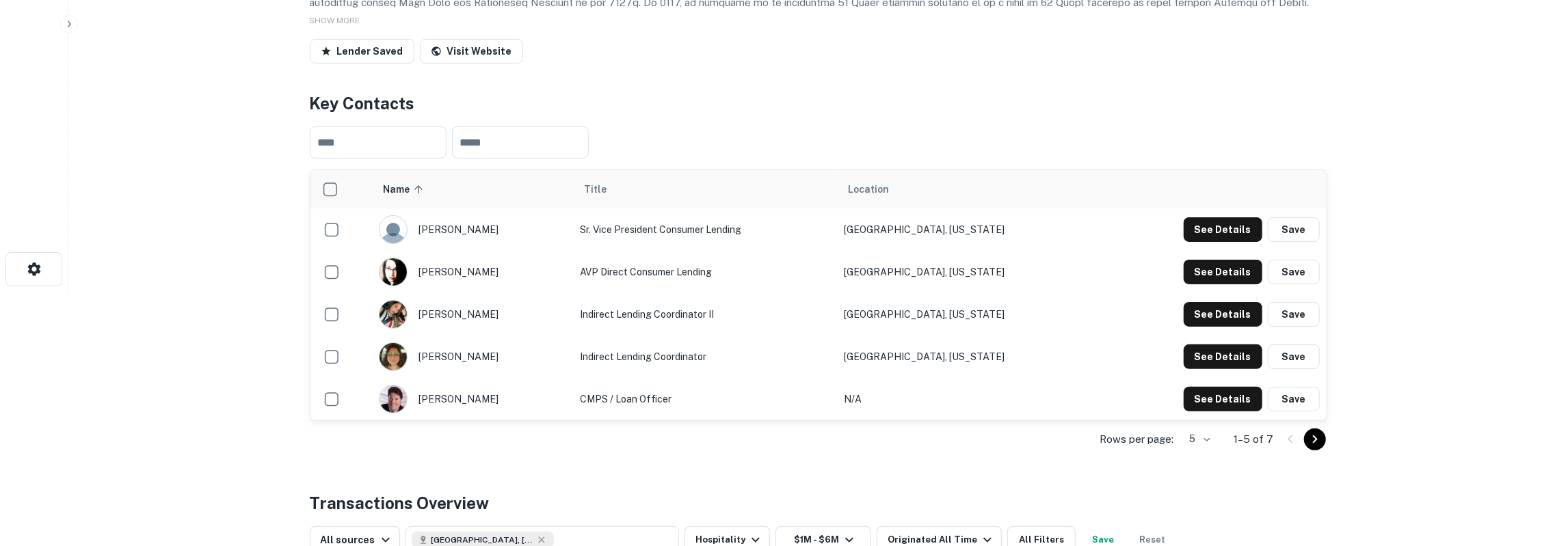
scroll to position [284, 0]
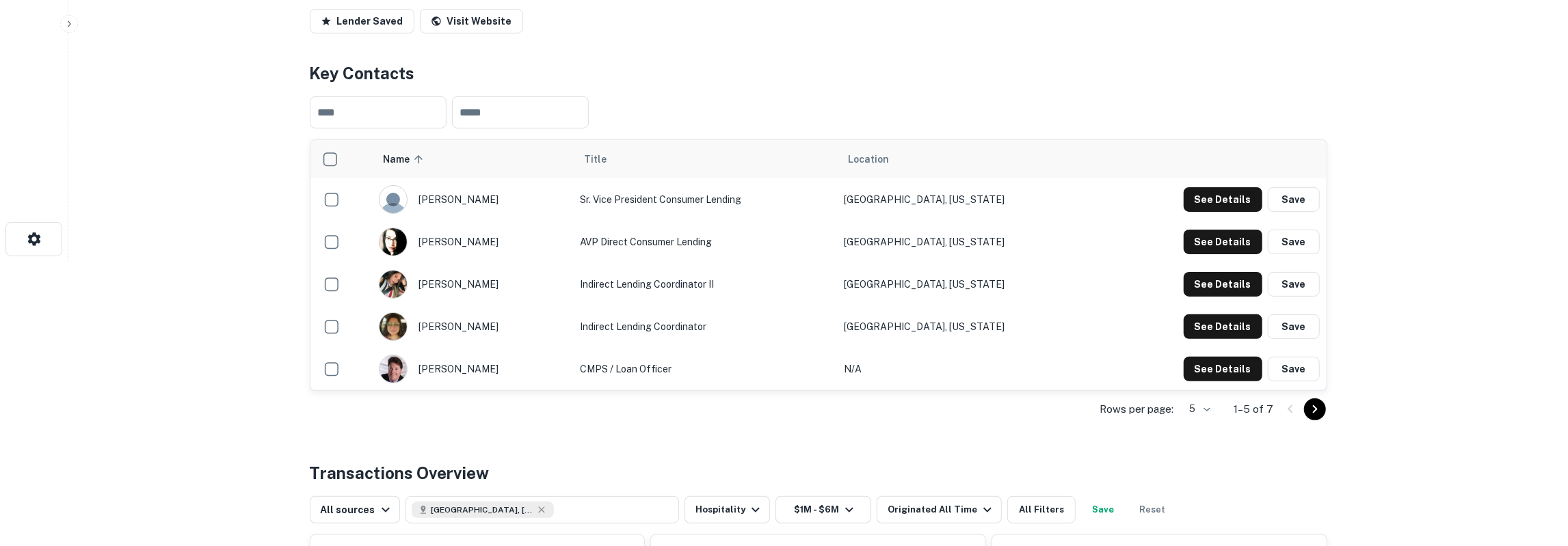
click at [1199, 294] on li "10" at bounding box center [784, 286] width 1568 height 16
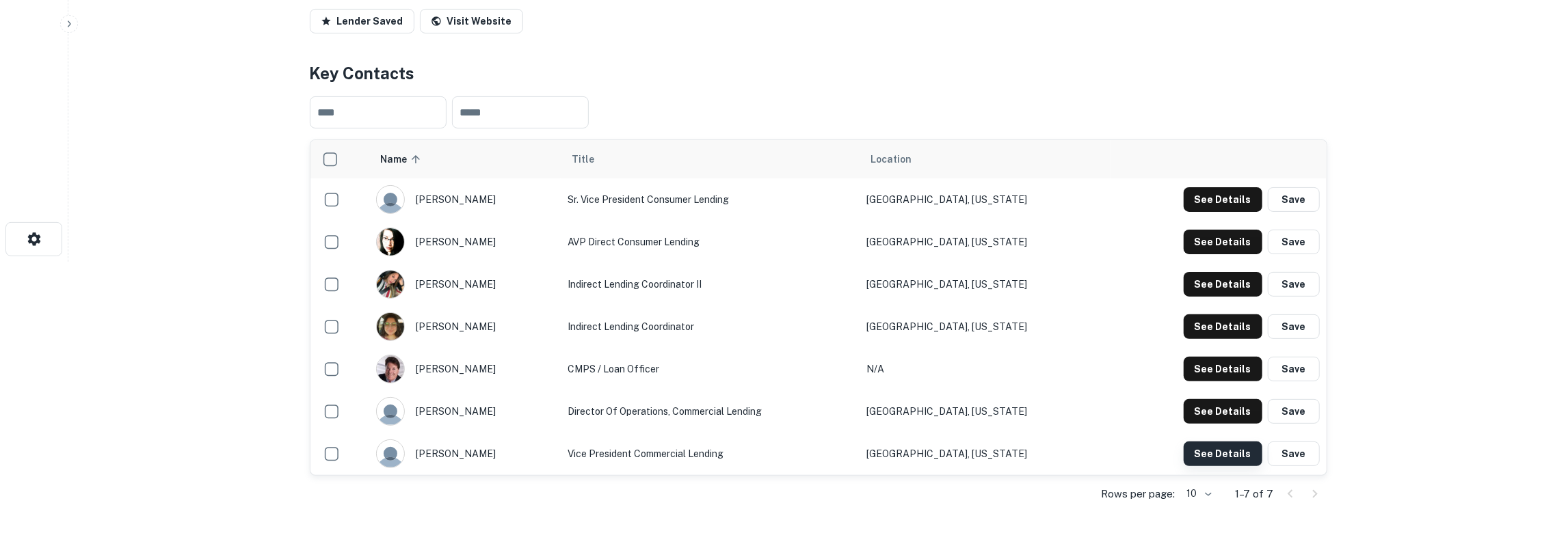
click at [1208, 442] on button "See Details" at bounding box center [1223, 453] width 79 height 24
